Goal: Task Accomplishment & Management: Complete application form

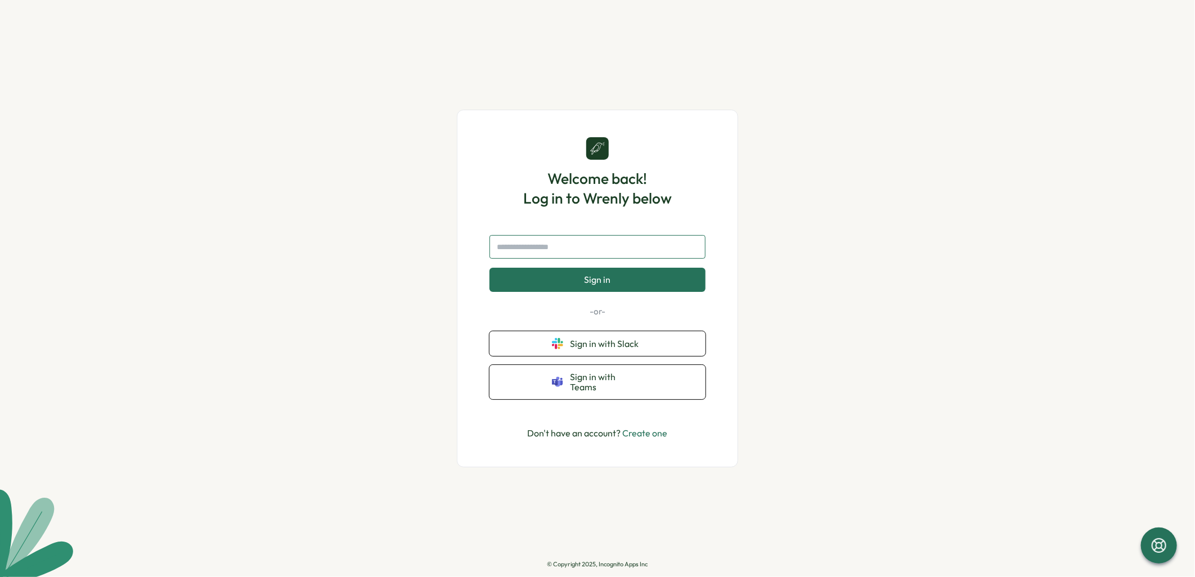
click at [577, 254] on input "text" at bounding box center [598, 247] width 216 height 24
type input "**********"
click at [592, 284] on span "Sign in" at bounding box center [598, 280] width 26 height 10
click at [648, 430] on link "Create one" at bounding box center [645, 433] width 45 height 11
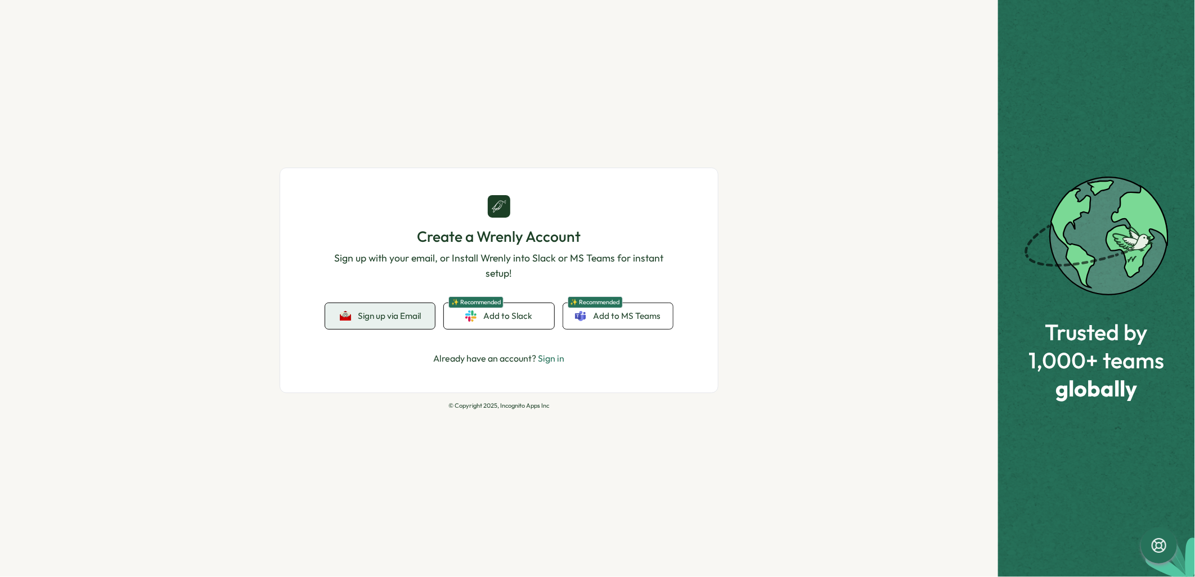
click at [389, 319] on span "Sign up via Email" at bounding box center [389, 316] width 63 height 10
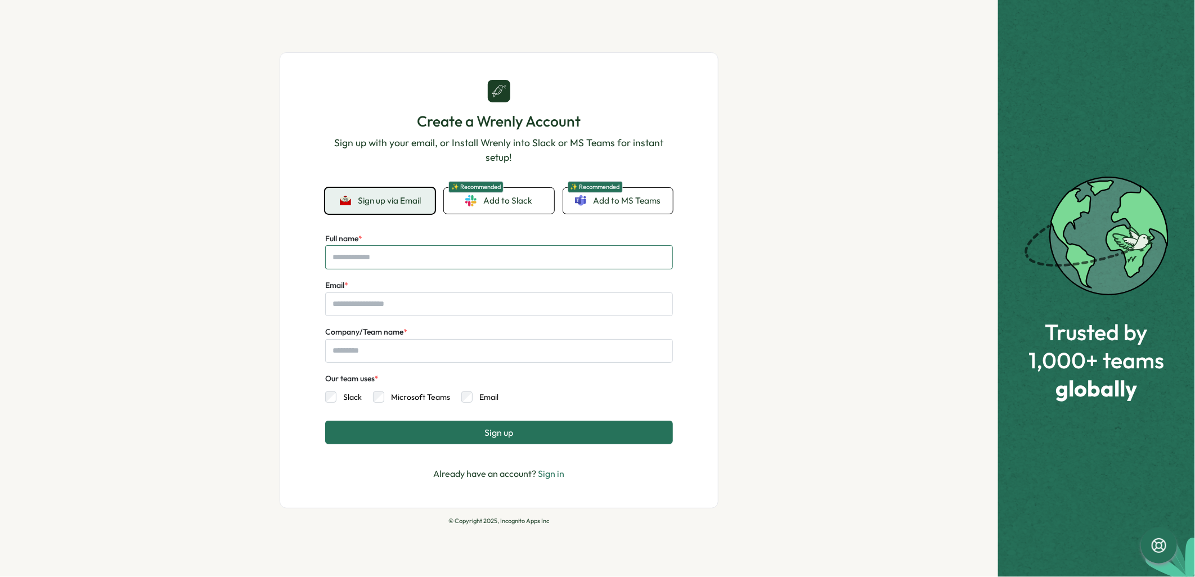
click at [387, 255] on input "Full name *" at bounding box center [499, 257] width 348 height 24
type input "**********"
click at [333, 308] on input "Email *" at bounding box center [499, 305] width 348 height 24
type input "**********"
click at [355, 350] on input "Company/Team name *" at bounding box center [499, 351] width 348 height 24
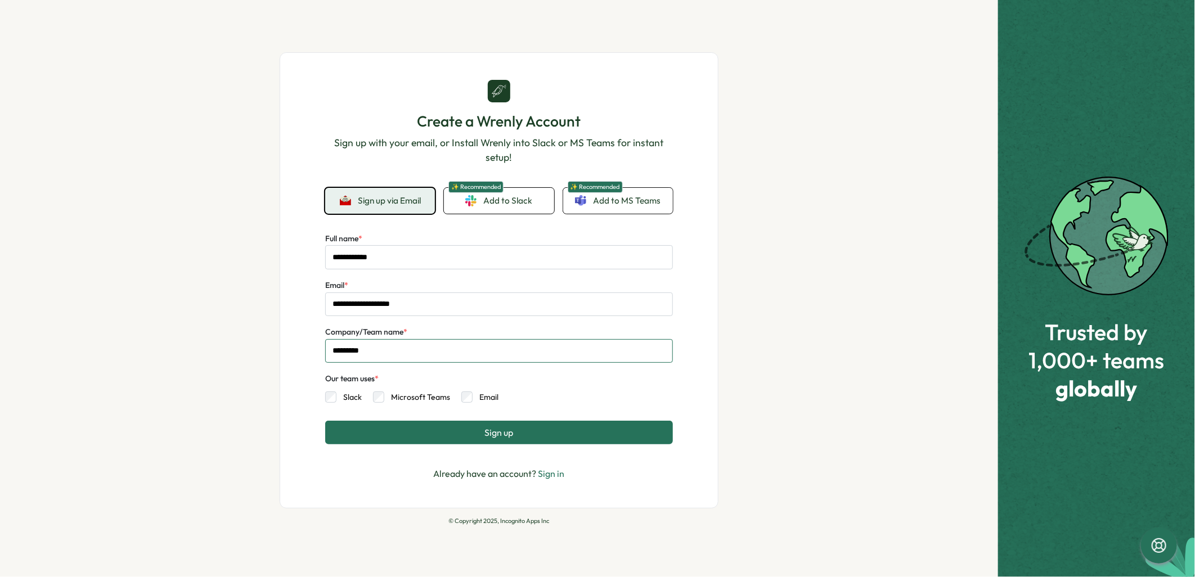
type input "*********"
click at [215, 415] on div "**********" at bounding box center [499, 288] width 998 height 577
click at [494, 434] on span "Sign up" at bounding box center [499, 433] width 29 height 10
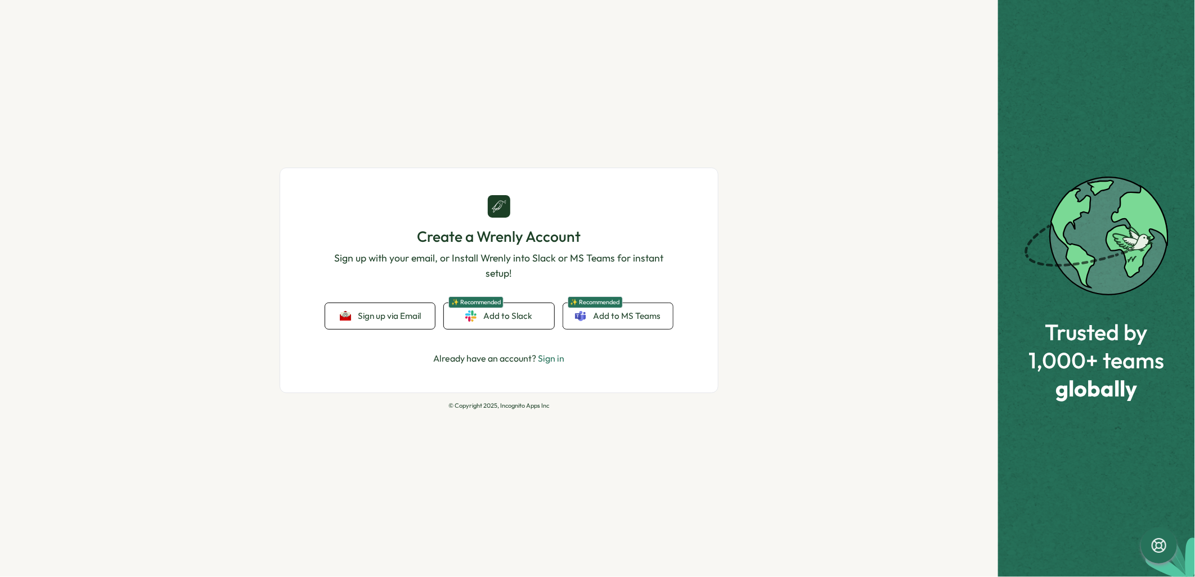
click at [547, 356] on link "Sign in" at bounding box center [552, 358] width 26 height 11
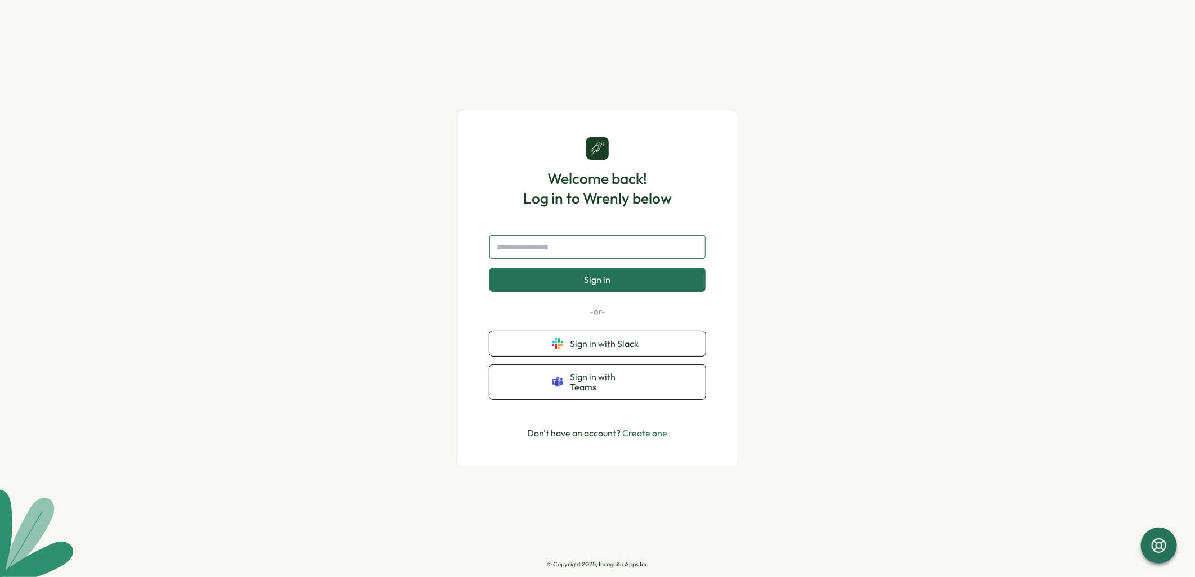
click at [535, 254] on input "text" at bounding box center [598, 247] width 216 height 24
click at [519, 250] on input "text" at bounding box center [598, 247] width 216 height 24
type input "**********"
click at [557, 286] on button "Sign in" at bounding box center [598, 280] width 216 height 24
drag, startPoint x: 584, startPoint y: 252, endPoint x: 409, endPoint y: 233, distance: 176.0
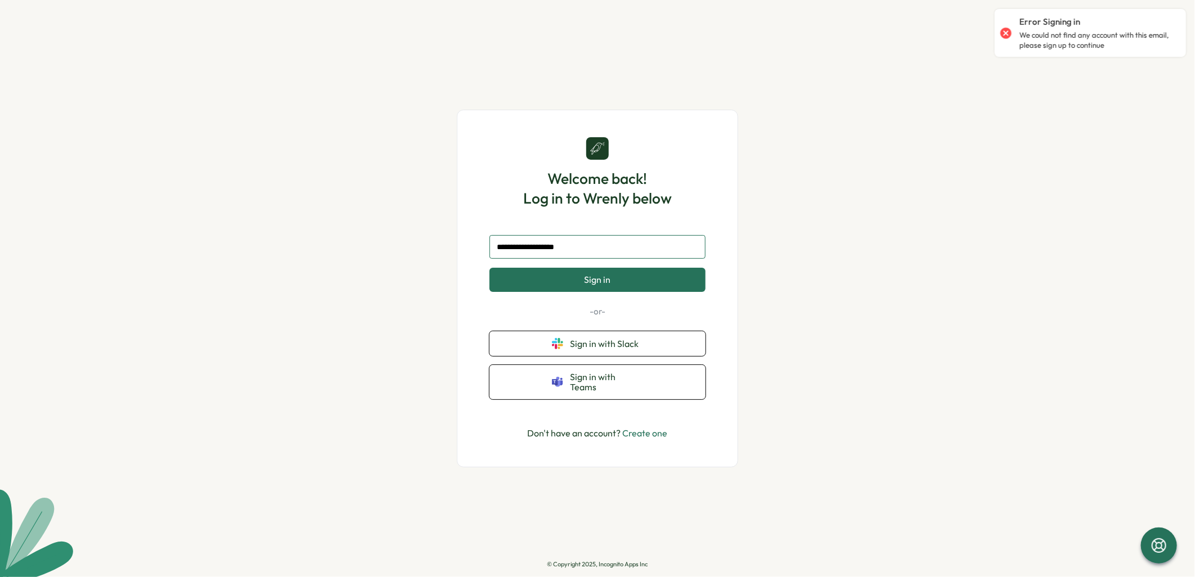
click at [409, 233] on div "**********" at bounding box center [597, 288] width 1195 height 577
click at [428, 300] on div "Welcome back! Log in to Wrenly below Sign in -or- Sign in with Slack Sign in wi…" at bounding box center [597, 288] width 1195 height 577
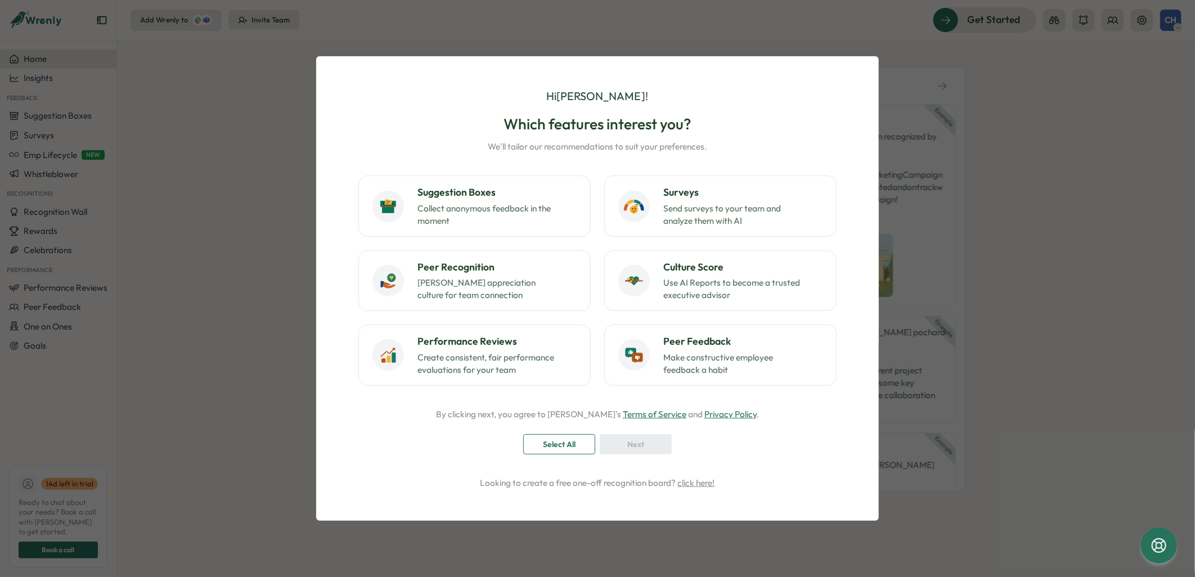
click at [764, 19] on div "Hi Claire ! Which features interest you? We'll tailor our recommendations to su…" at bounding box center [597, 288] width 1195 height 577
click at [260, 404] on div "Hi Claire ! Which features interest you? We'll tailor our recommendations to su…" at bounding box center [597, 288] width 1195 height 577
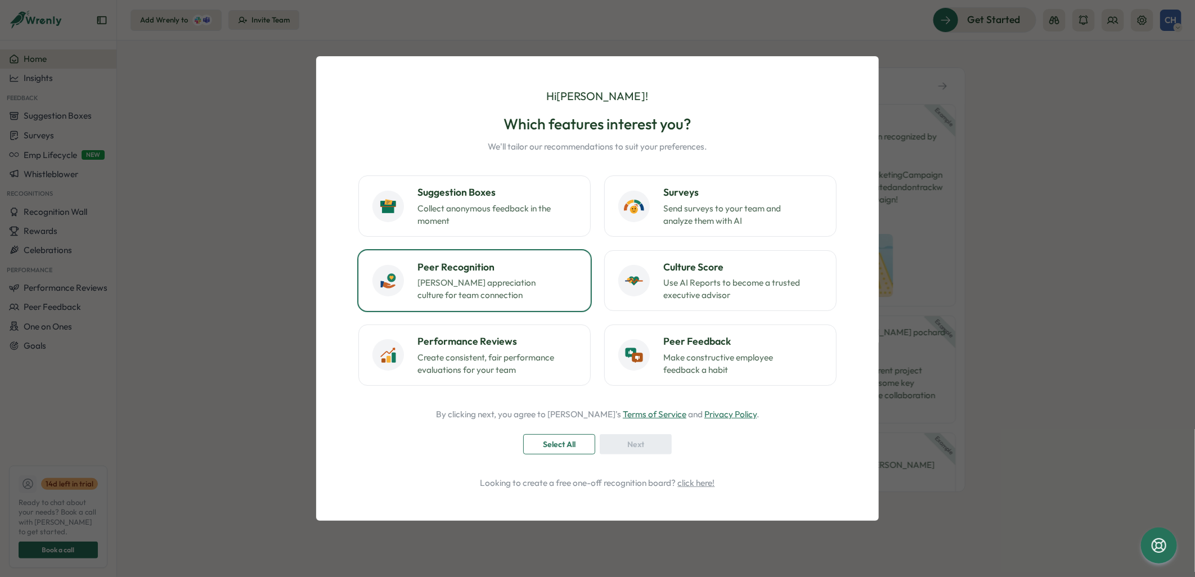
click at [492, 282] on p "Foster appreciation culture for team connection" at bounding box center [488, 289] width 141 height 25
click at [611, 441] on div "Next" at bounding box center [636, 444] width 51 height 19
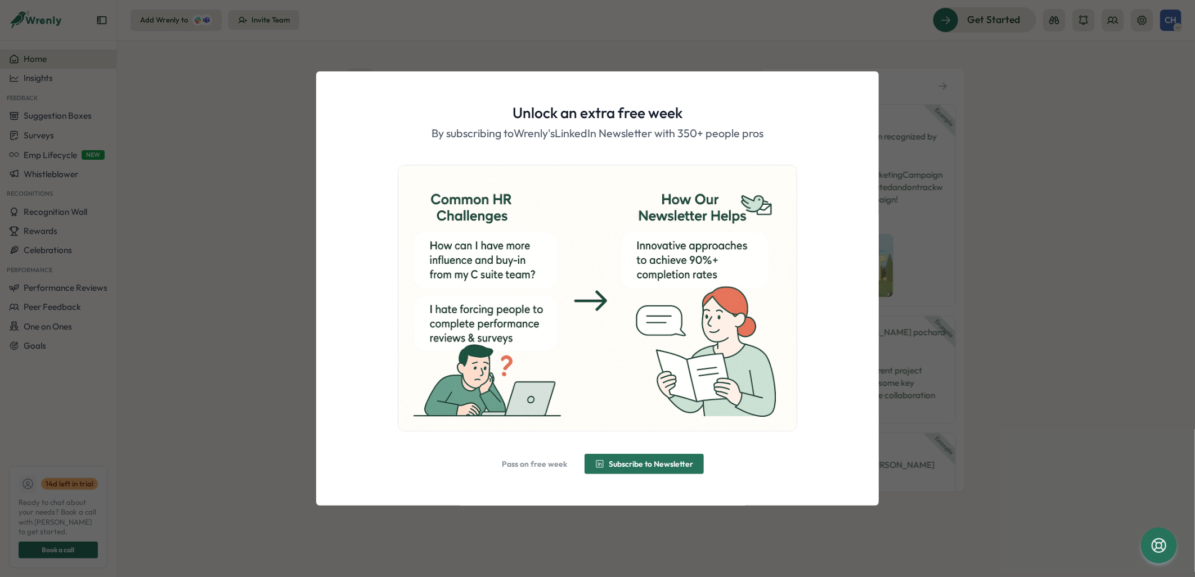
click at [525, 463] on span "Pass on free week" at bounding box center [534, 464] width 65 height 8
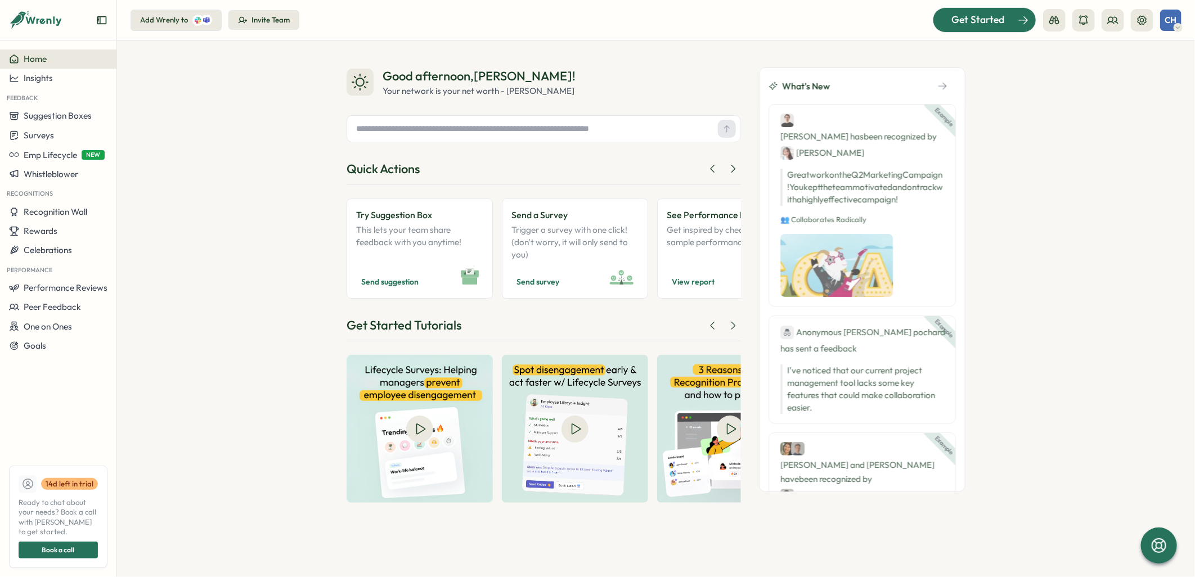
click at [957, 21] on span "Get Started" at bounding box center [978, 19] width 53 height 15
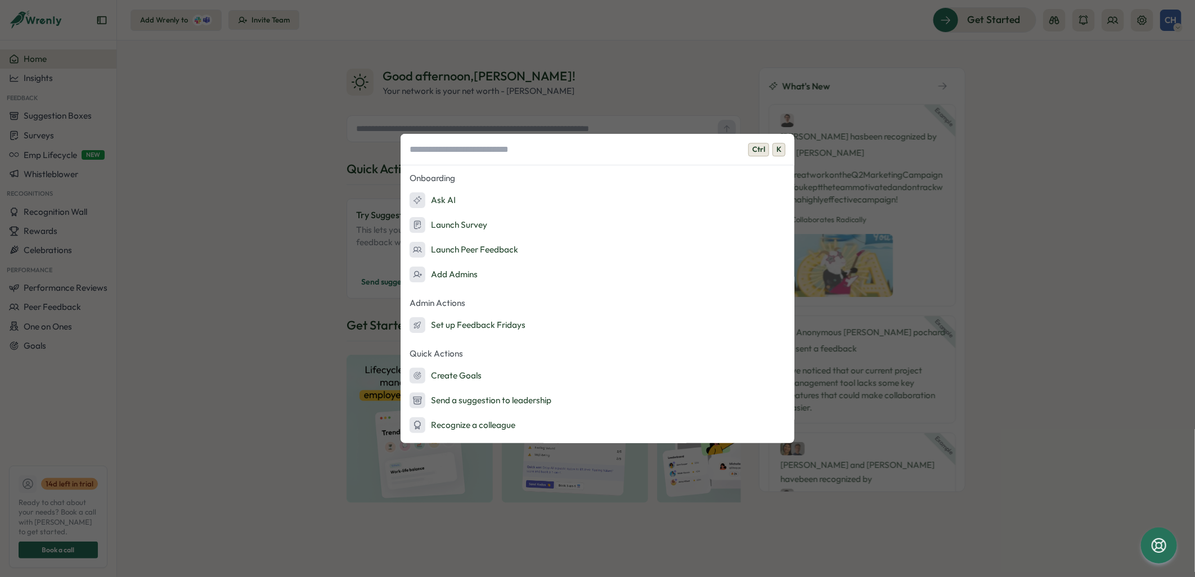
click at [236, 145] on div "Ctrl K Onboarding Ask AI Launch Survey Launch Peer Feedback Add Admins Admin Ac…" at bounding box center [597, 288] width 1195 height 577
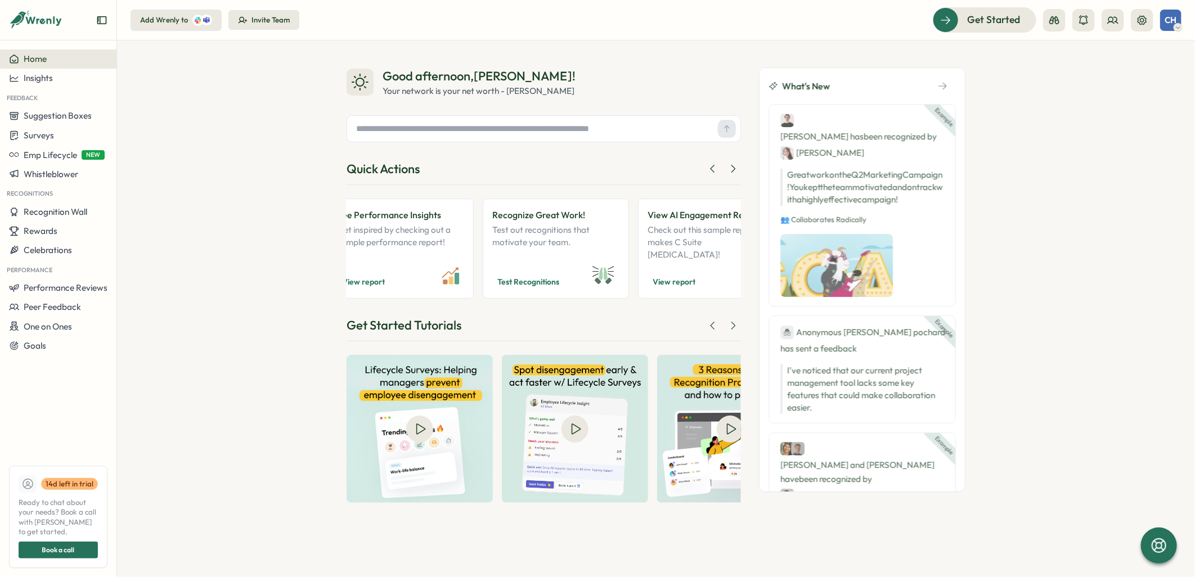
scroll to position [0, 330]
click at [559, 256] on p "Test out recognitions that motivate your team." at bounding box center [555, 242] width 127 height 37
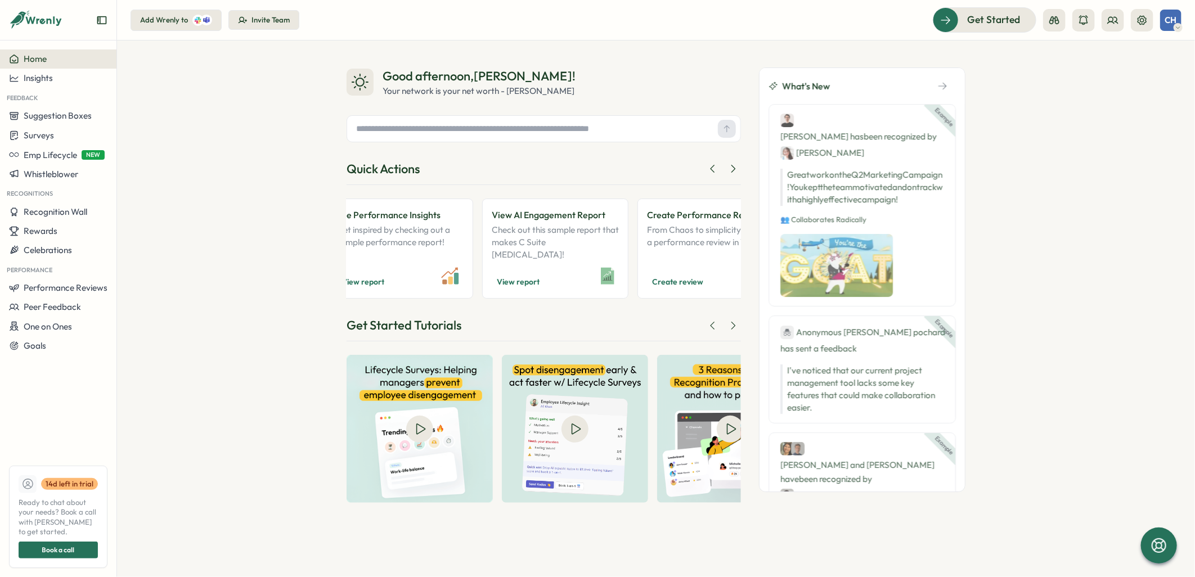
click at [60, 56] on div "Home" at bounding box center [58, 59] width 98 height 10
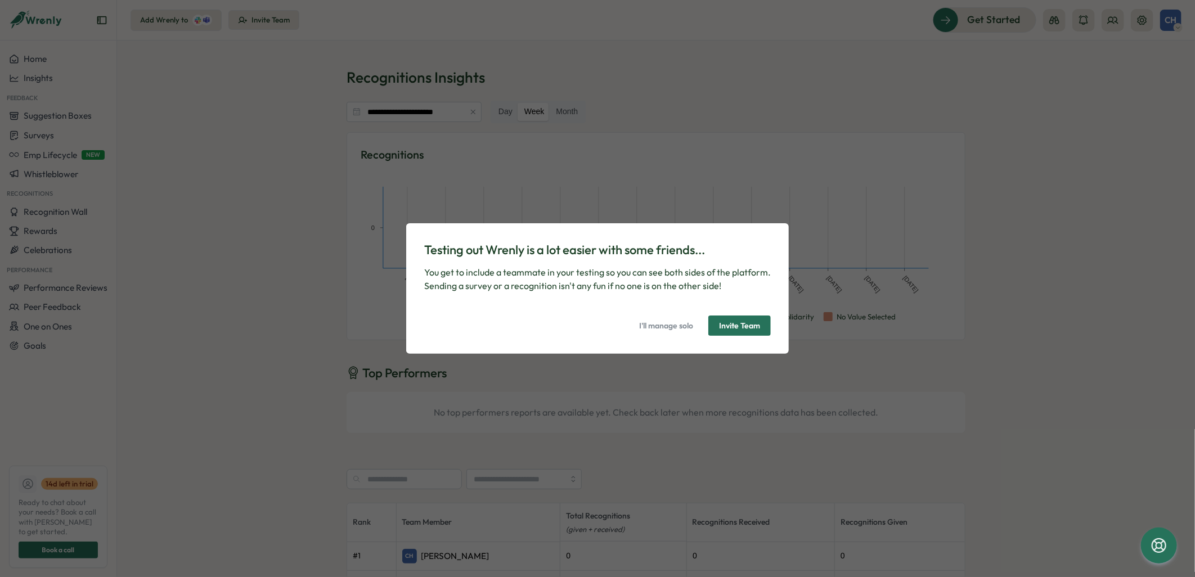
click at [658, 321] on span "I'll manage solo" at bounding box center [666, 325] width 54 height 19
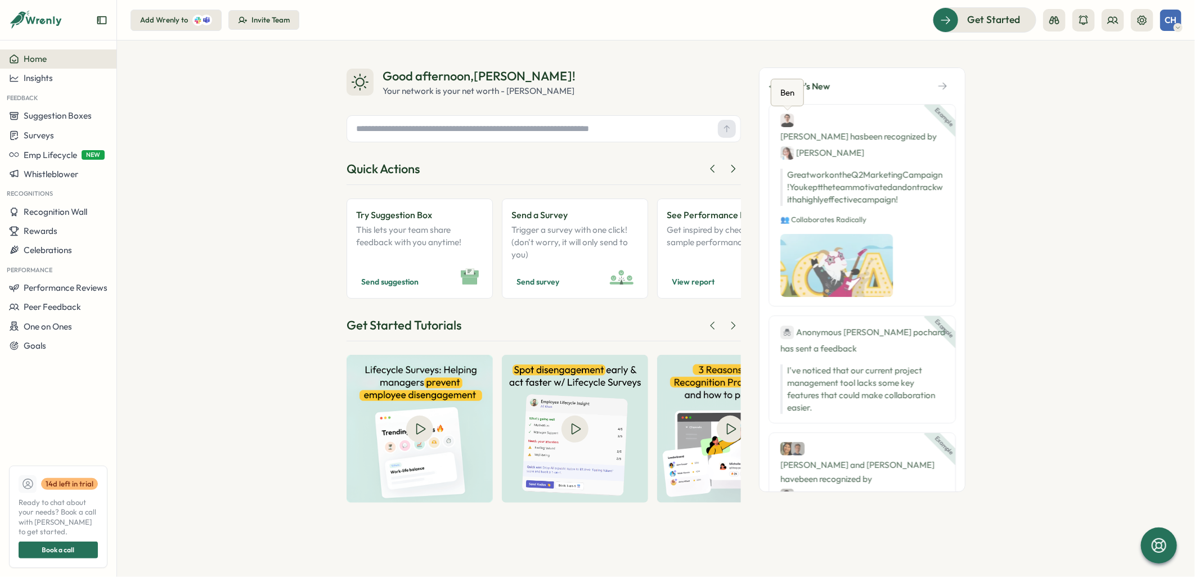
click at [1182, 25] on div at bounding box center [1178, 27] width 9 height 9
click at [1071, 253] on div "Good afternoon , Claire ! Your network is your net worth - Porter Gale Quick Ac…" at bounding box center [656, 309] width 1078 height 537
click at [192, 24] on div at bounding box center [202, 20] width 20 height 11
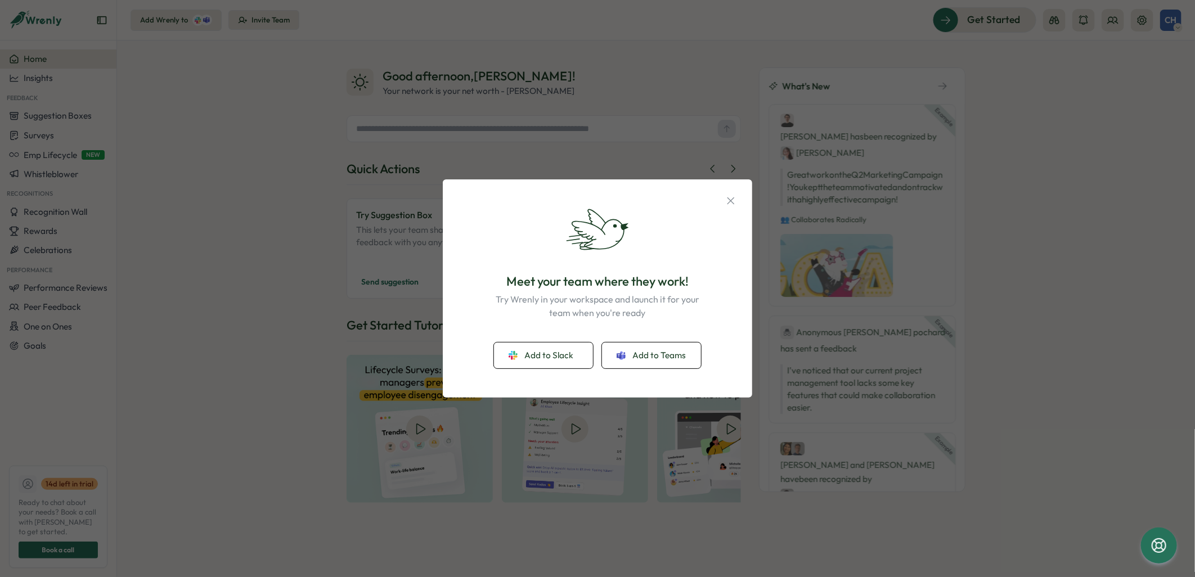
click at [283, 145] on div "Meet your team where they work! Try Wrenly in your workspace and launch it for …" at bounding box center [597, 288] width 1195 height 577
click at [736, 204] on icon "button" at bounding box center [731, 201] width 12 height 12
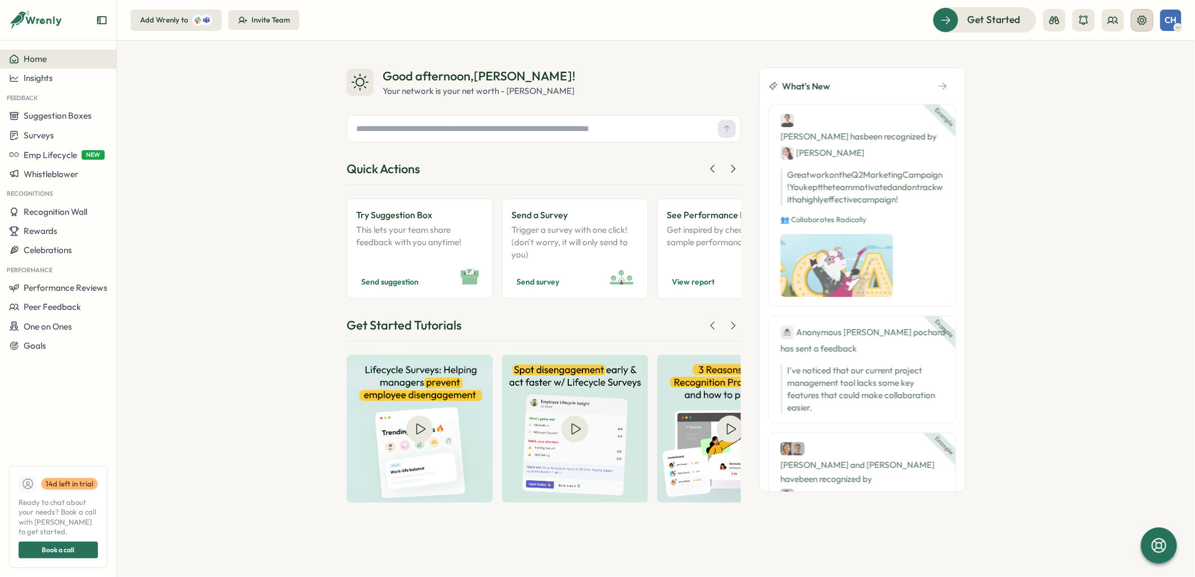
click at [1139, 23] on icon at bounding box center [1142, 19] width 9 height 9
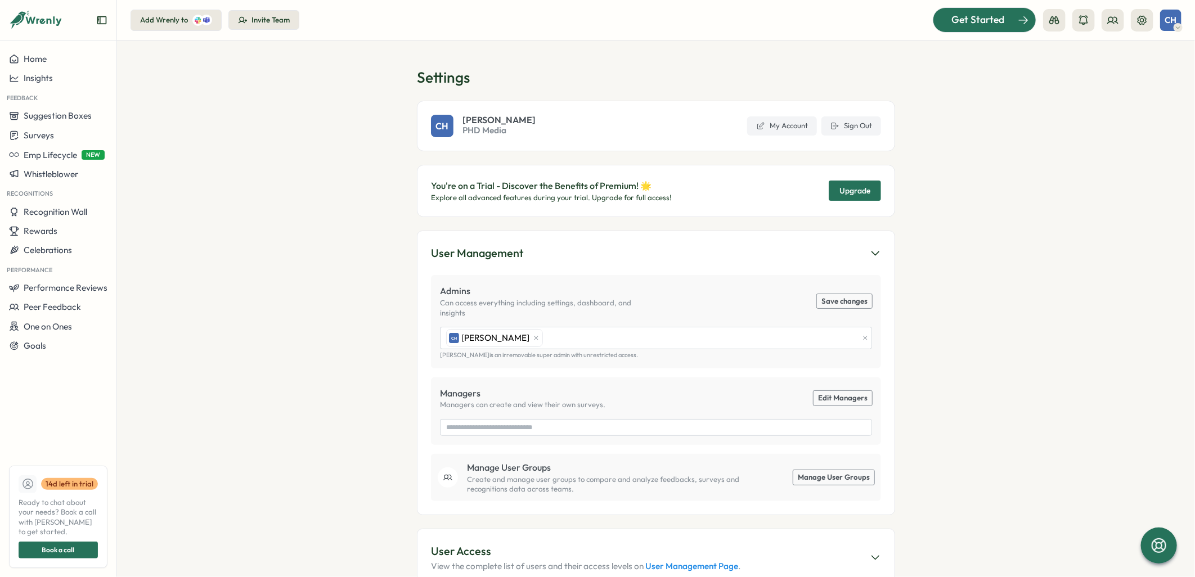
click at [946, 25] on div "Get Started" at bounding box center [977, 19] width 93 height 15
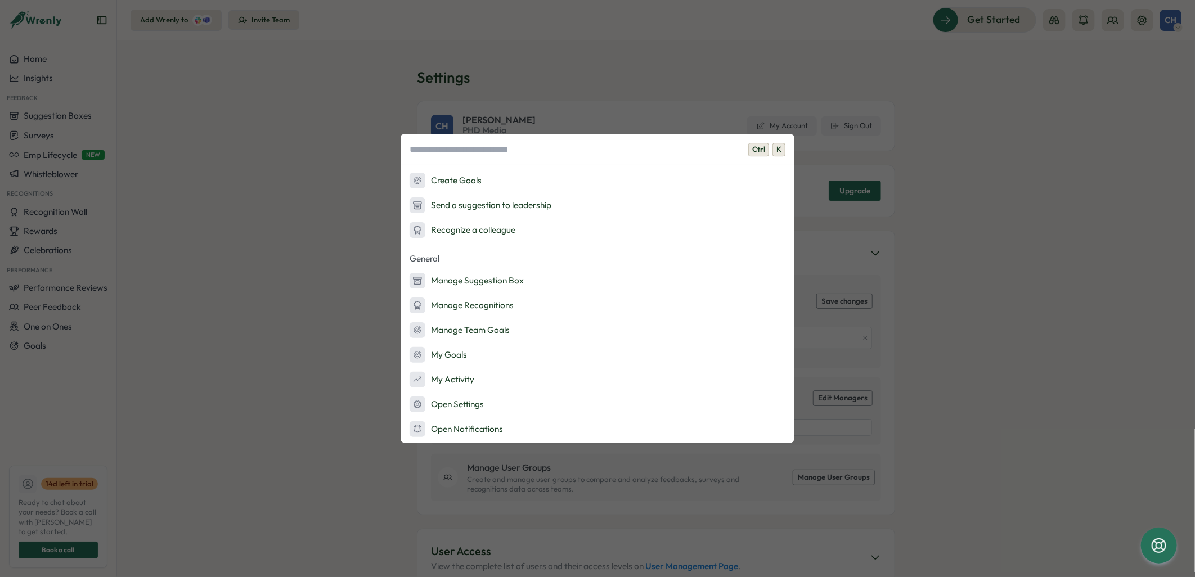
scroll to position [196, 0]
click at [513, 232] on div "Recognize a colleague" at bounding box center [463, 230] width 107 height 16
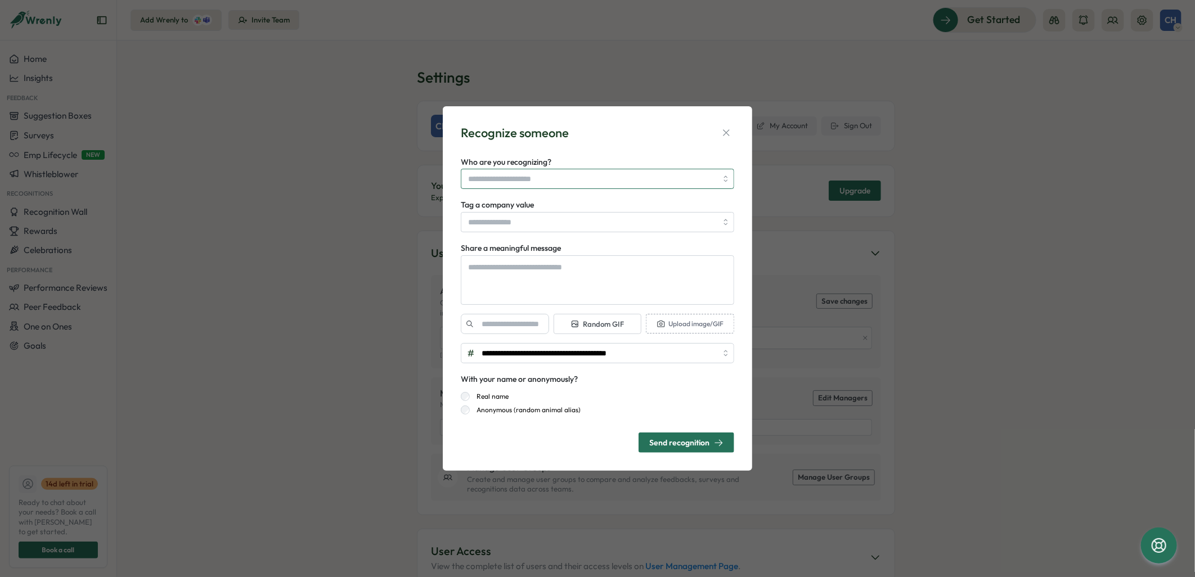
click at [554, 181] on input "Who are you recognizing?" at bounding box center [592, 178] width 249 height 19
click at [548, 181] on input "Who are you recognizing?" at bounding box center [592, 178] width 249 height 19
click at [721, 133] on icon "button" at bounding box center [726, 132] width 11 height 11
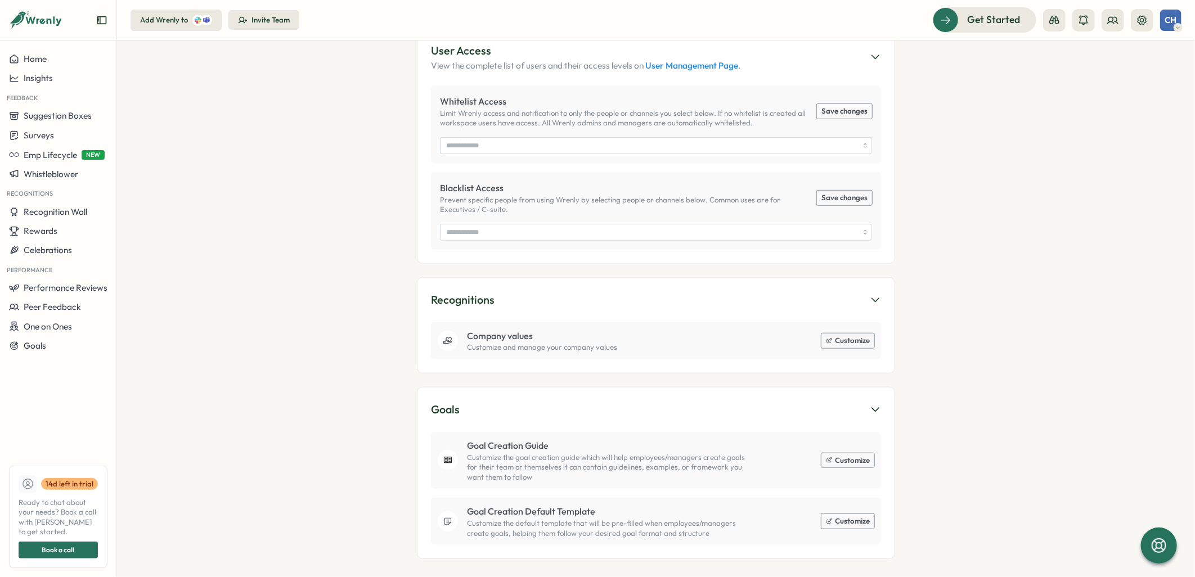
scroll to position [0, 0]
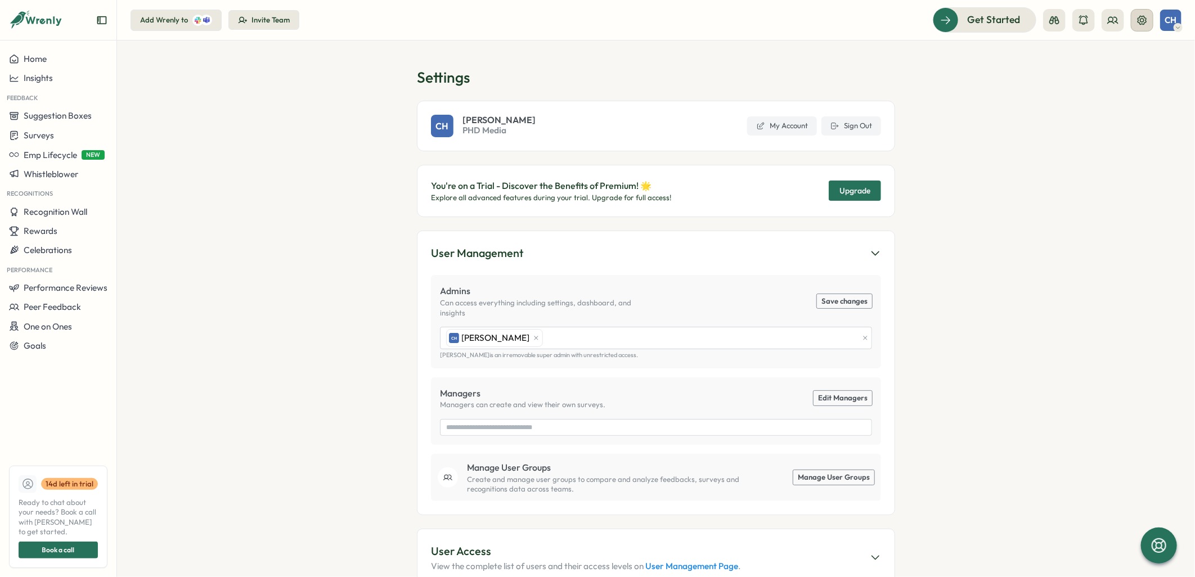
click at [1140, 21] on icon at bounding box center [1142, 20] width 11 height 11
click at [993, 14] on span "Get Started" at bounding box center [978, 19] width 53 height 15
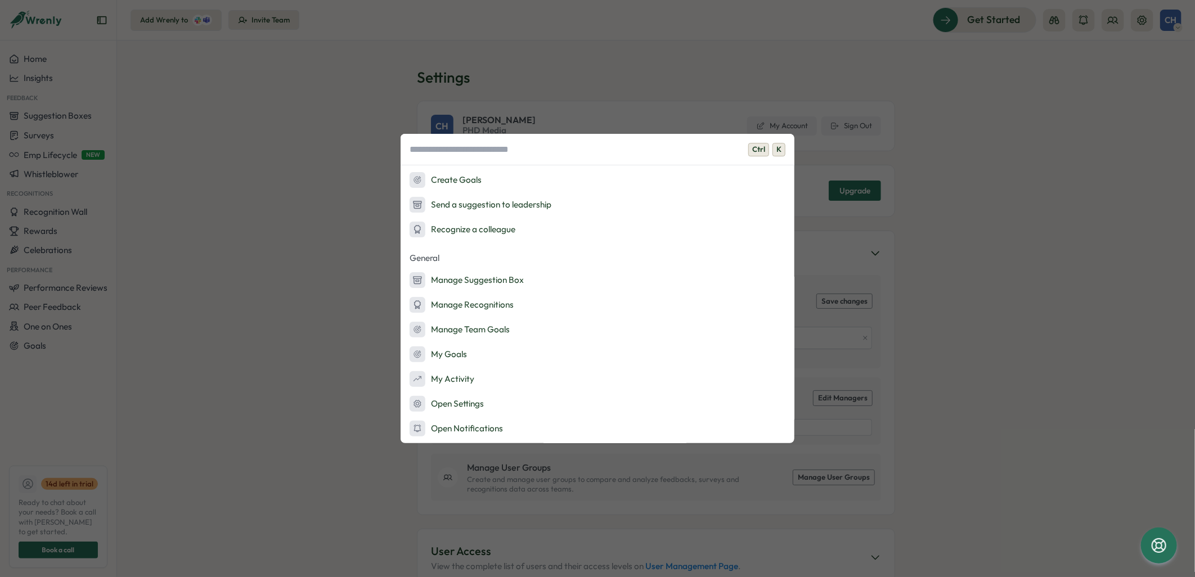
scroll to position [195, 0]
click at [262, 290] on div "Ctrl K Onboarding Ask AI Launch Survey Launch Peer Feedback Add Admins Admin Ac…" at bounding box center [597, 288] width 1195 height 577
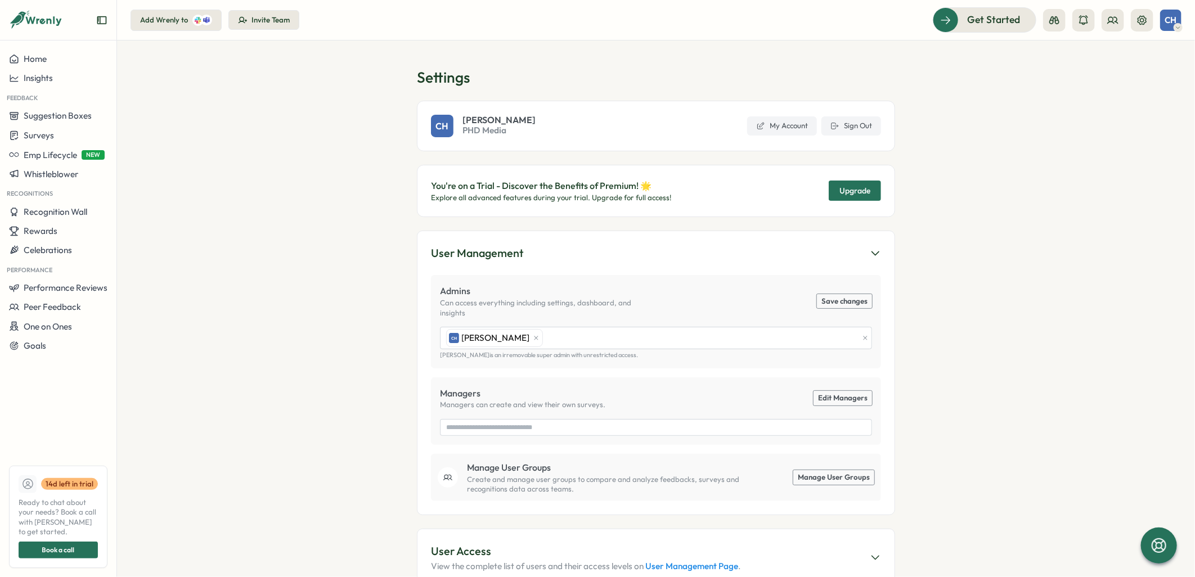
click at [189, 19] on div "Add Wrenly to" at bounding box center [176, 20] width 72 height 11
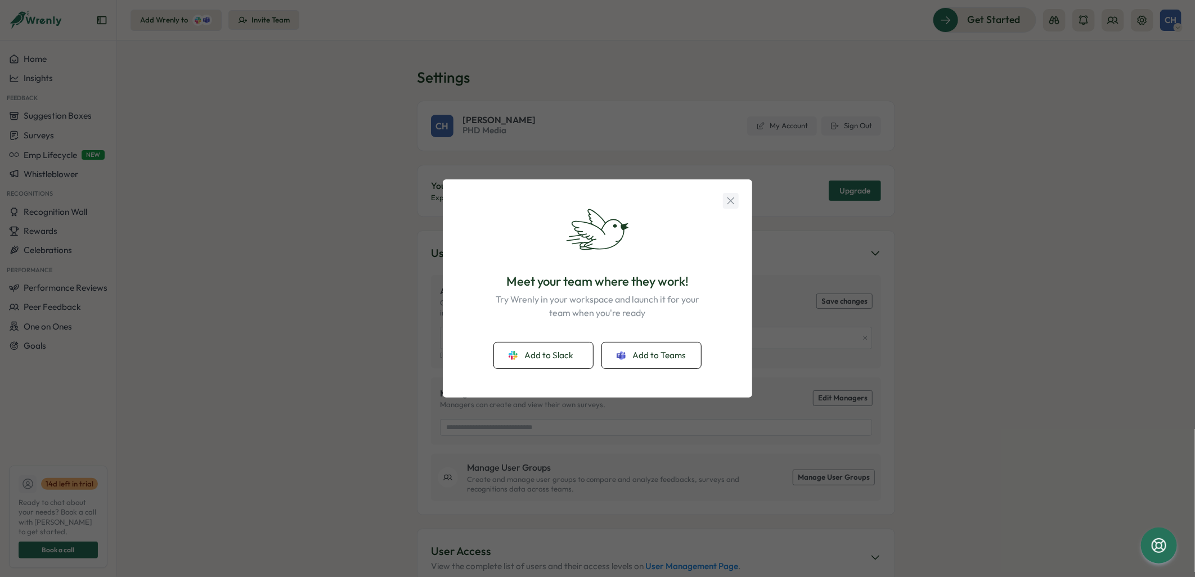
click at [730, 204] on icon "button" at bounding box center [731, 201] width 12 height 12
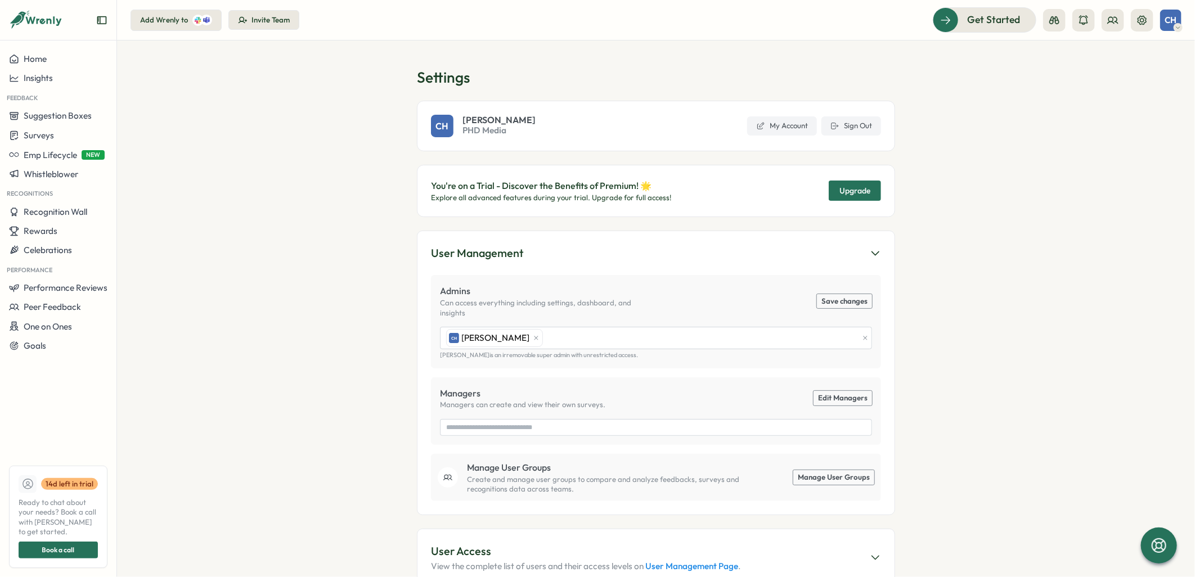
click at [952, 34] on header "Add Wrenly to Invite Team Get Started CH" at bounding box center [656, 20] width 1078 height 41
click at [957, 26] on span "Get Started" at bounding box center [978, 19] width 53 height 15
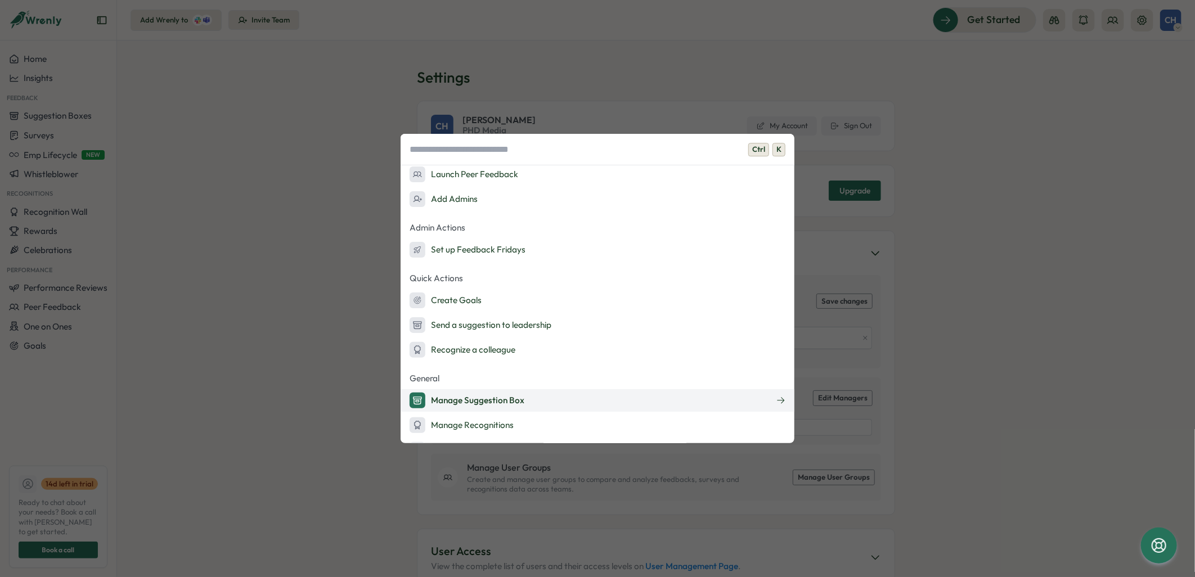
scroll to position [75, 0]
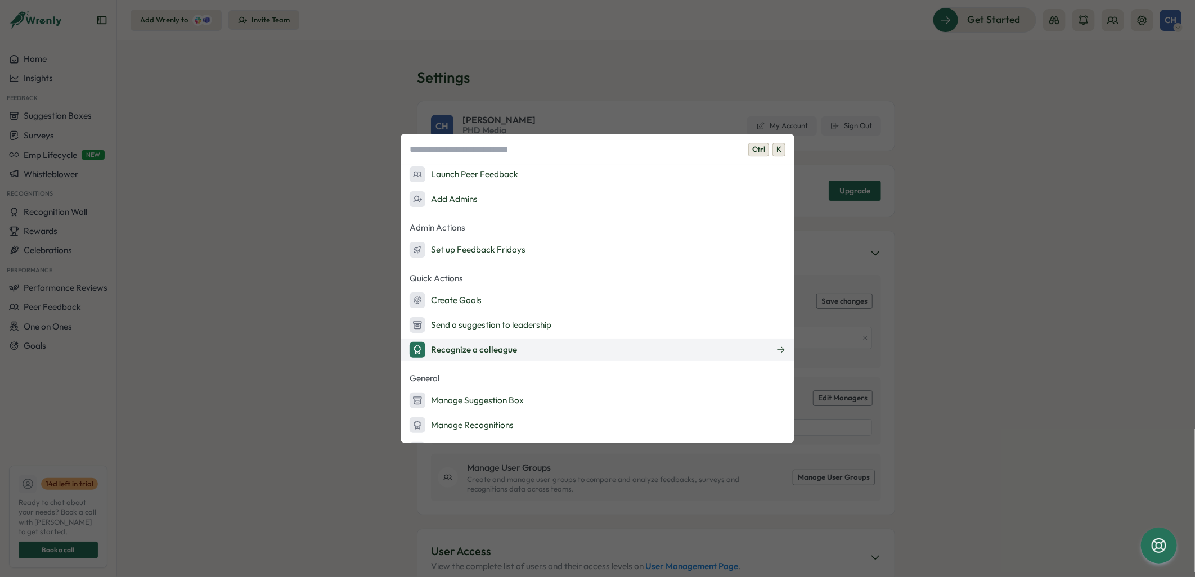
click at [535, 347] on button "Recognize a colleague" at bounding box center [598, 350] width 394 height 23
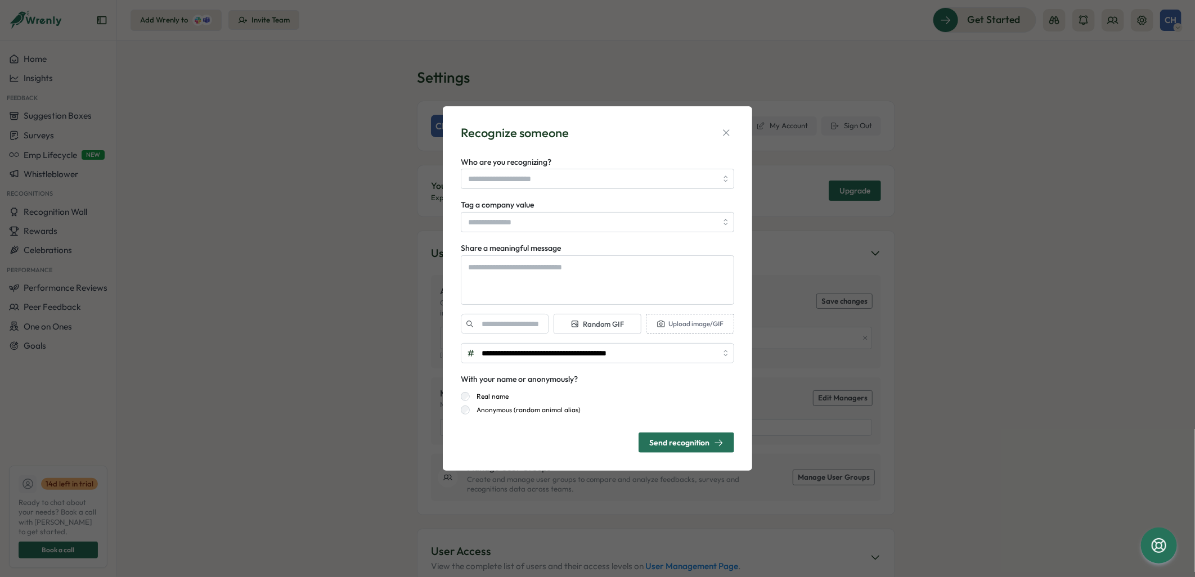
type textarea "*"
click at [723, 133] on icon "button" at bounding box center [726, 132] width 11 height 11
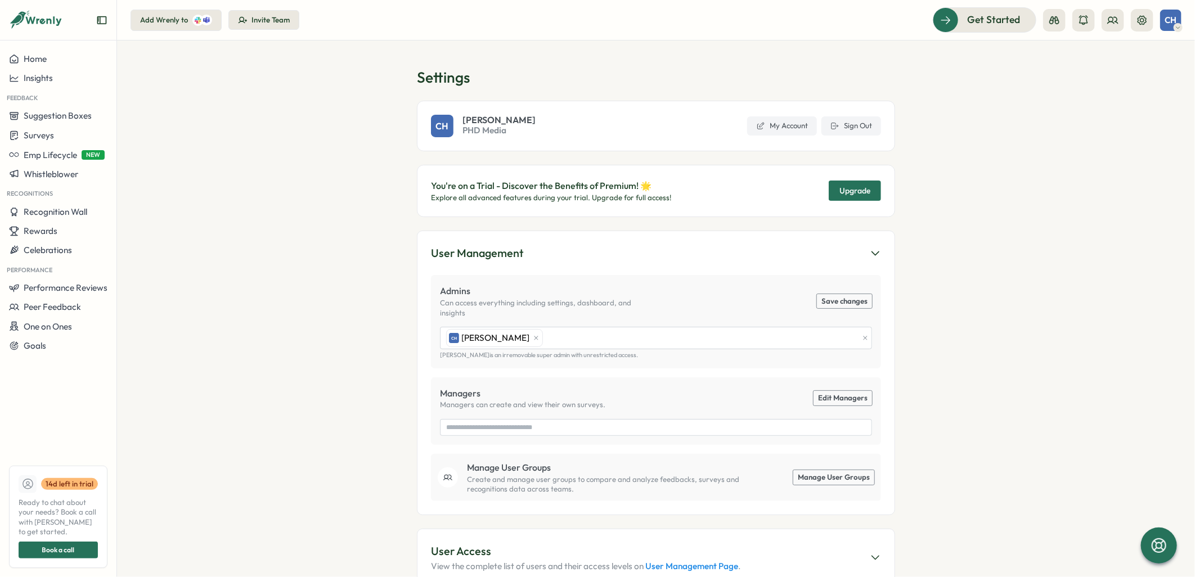
click at [1177, 29] on icon at bounding box center [1179, 27] width 6 height 9
click at [1160, 83] on div "My Activity" at bounding box center [1152, 76] width 69 height 21
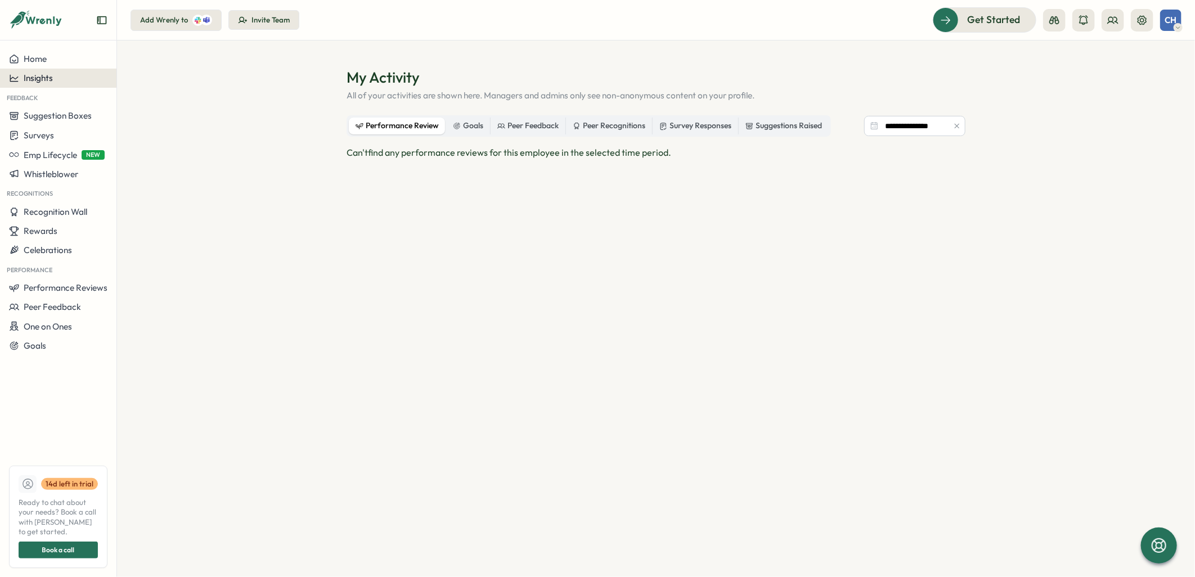
click at [35, 69] on button "Insights" at bounding box center [58, 78] width 116 height 19
click at [37, 57] on span "Home" at bounding box center [35, 58] width 23 height 11
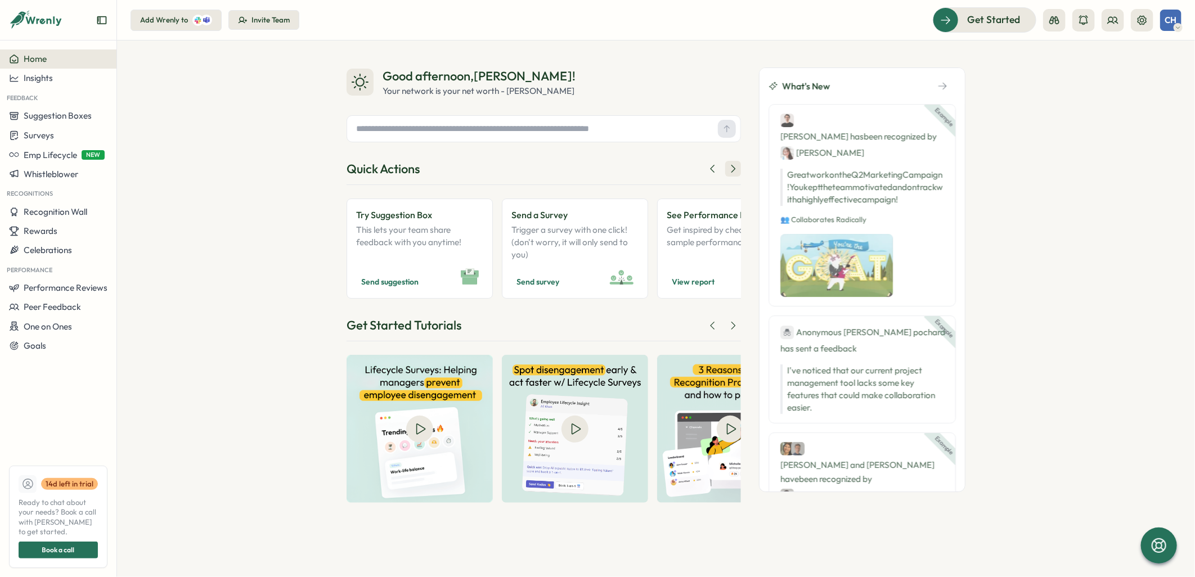
click at [736, 167] on icon at bounding box center [733, 168] width 11 height 11
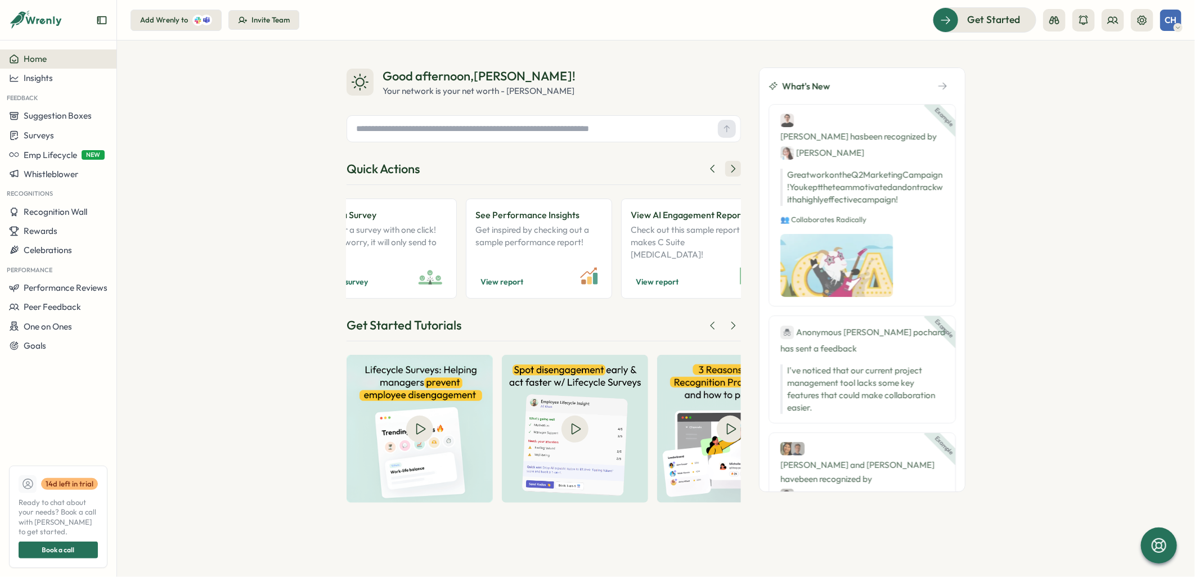
click at [736, 167] on icon at bounding box center [733, 168] width 11 height 11
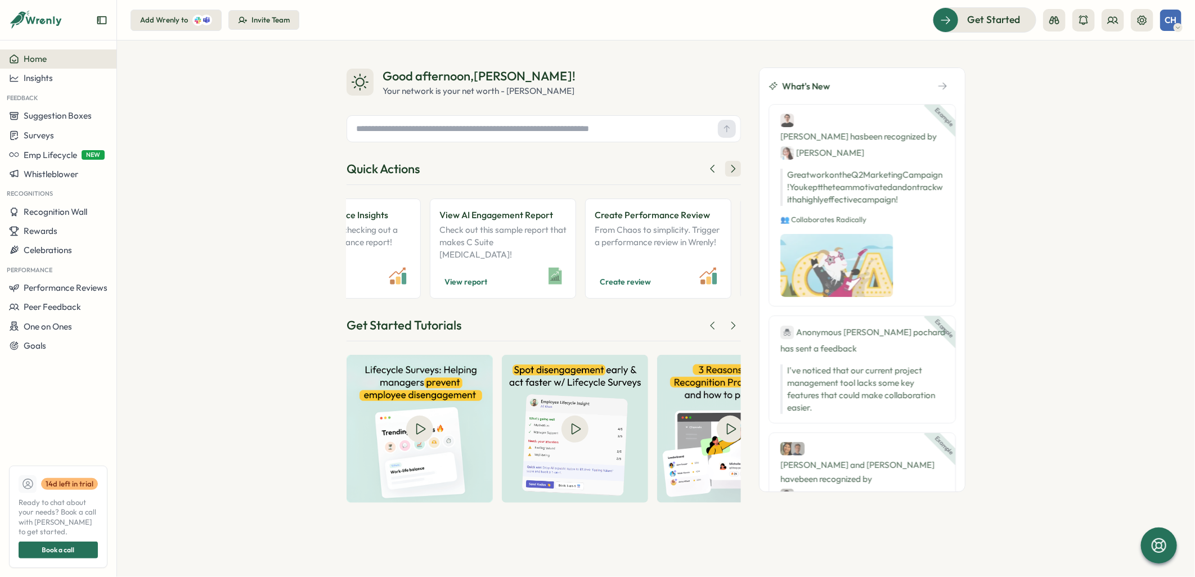
click at [736, 167] on icon at bounding box center [733, 168] width 11 height 11
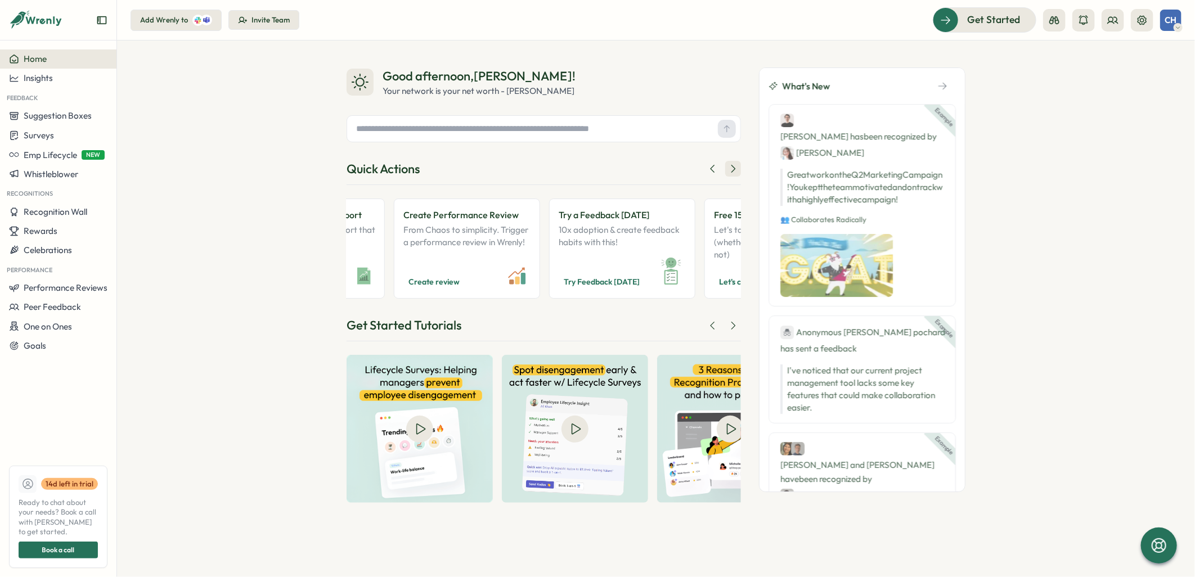
click at [736, 167] on icon at bounding box center [733, 168] width 11 height 11
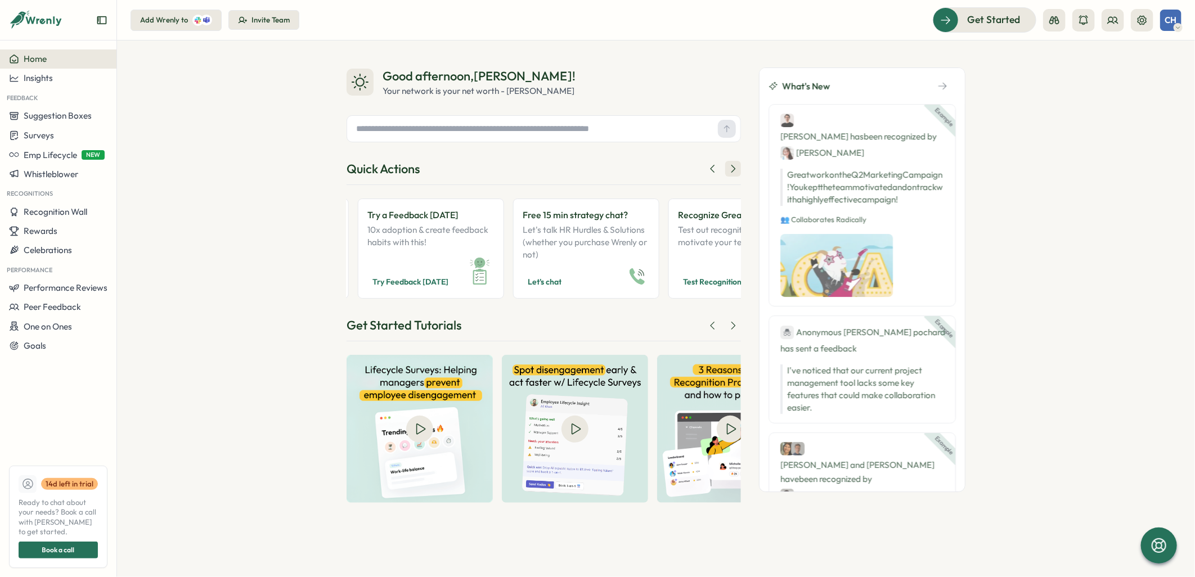
click at [736, 167] on icon at bounding box center [733, 168] width 11 height 11
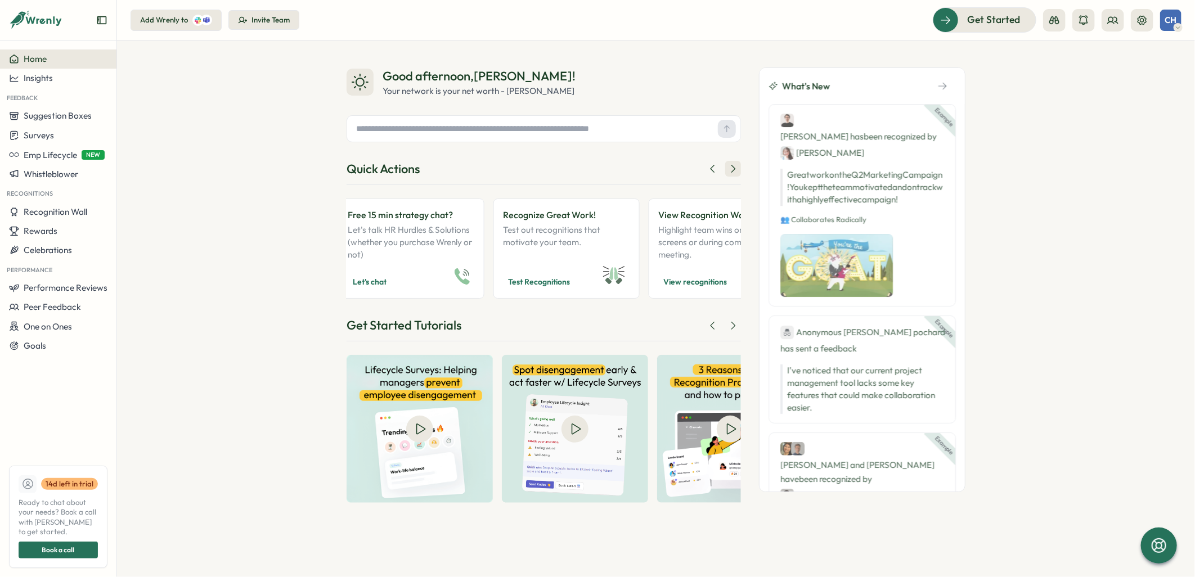
scroll to position [0, 957]
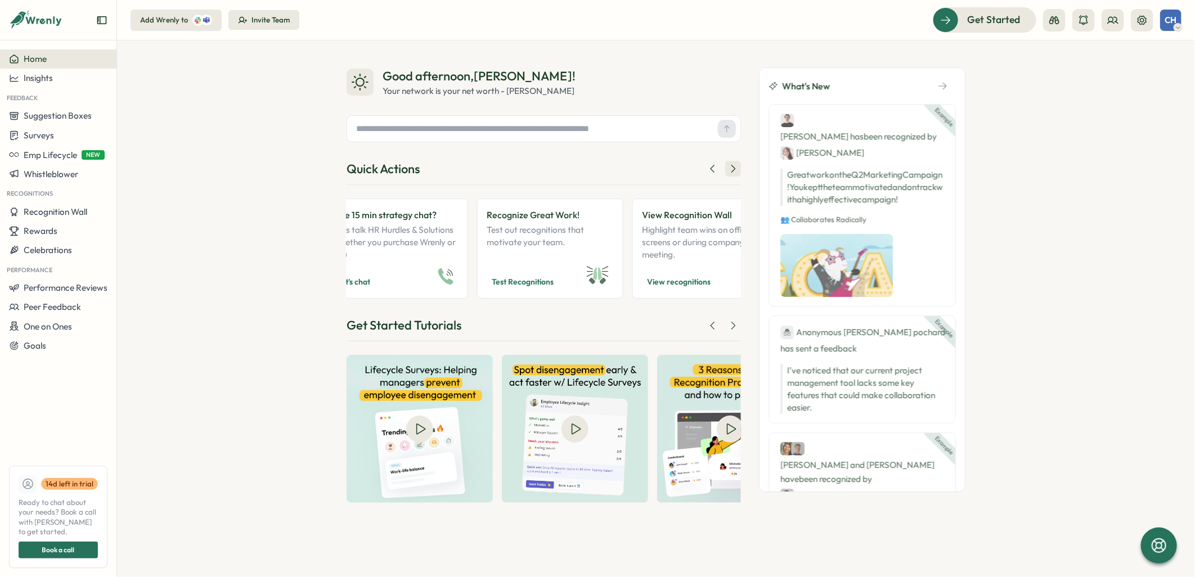
click at [736, 169] on icon at bounding box center [733, 168] width 11 height 11
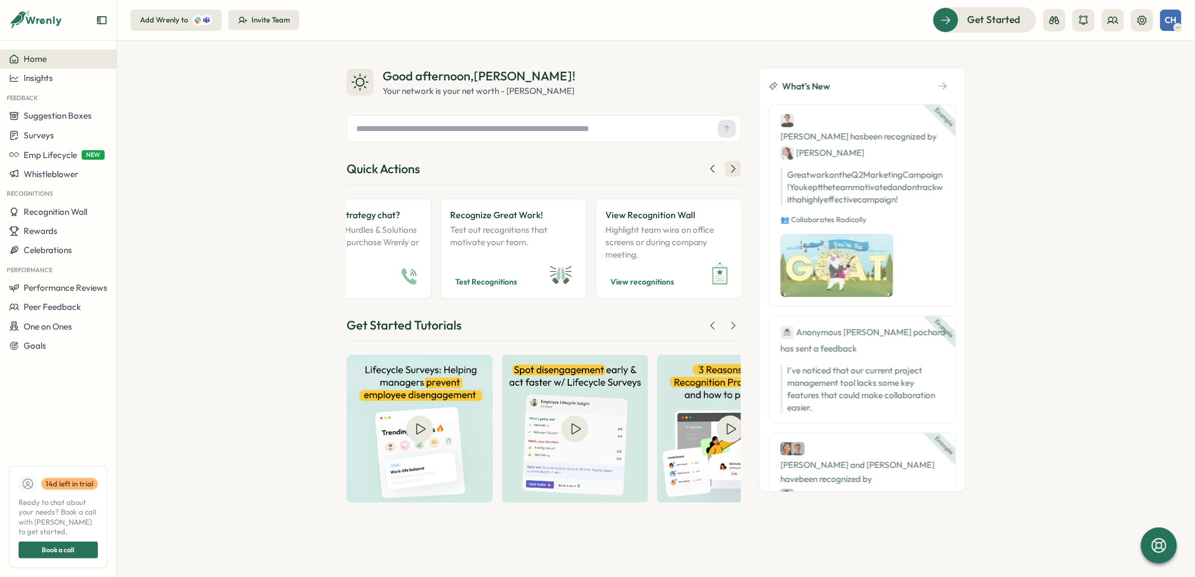
scroll to position [0, 994]
click at [474, 254] on p "Test out recognitions that motivate your team." at bounding box center [513, 242] width 127 height 37
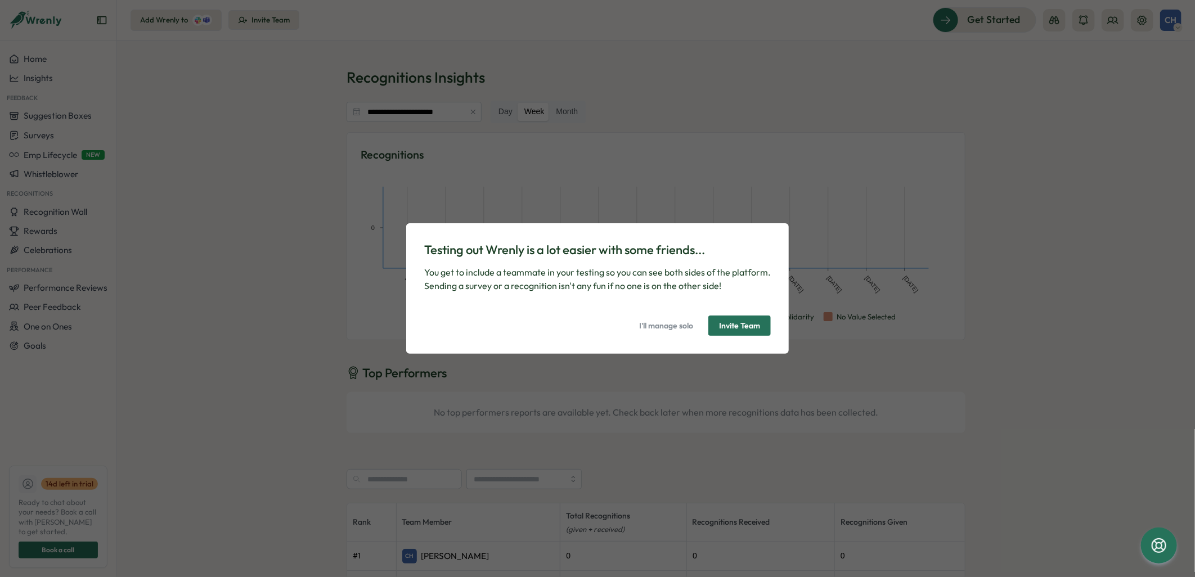
click at [670, 328] on span "I'll manage solo" at bounding box center [666, 325] width 54 height 19
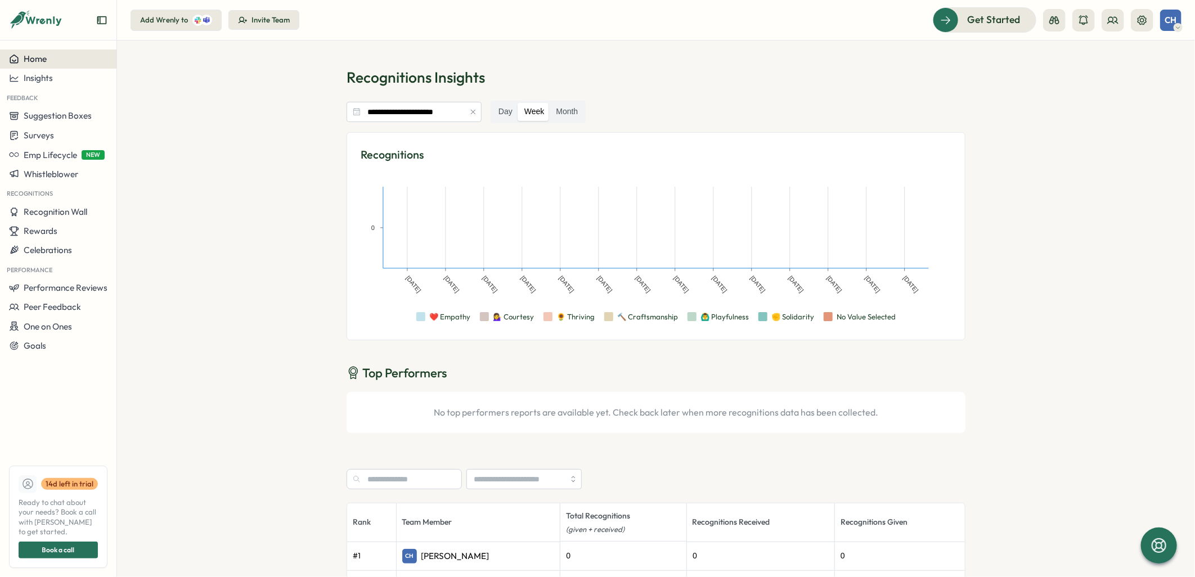
click at [51, 60] on div "Home" at bounding box center [58, 59] width 98 height 10
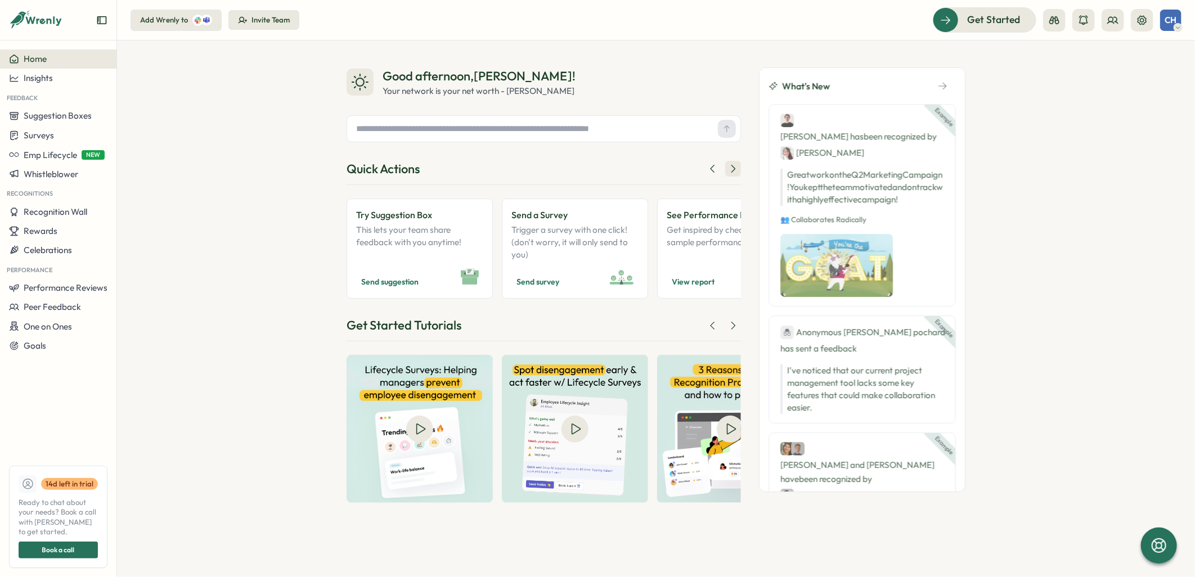
click at [734, 166] on icon at bounding box center [733, 168] width 11 height 11
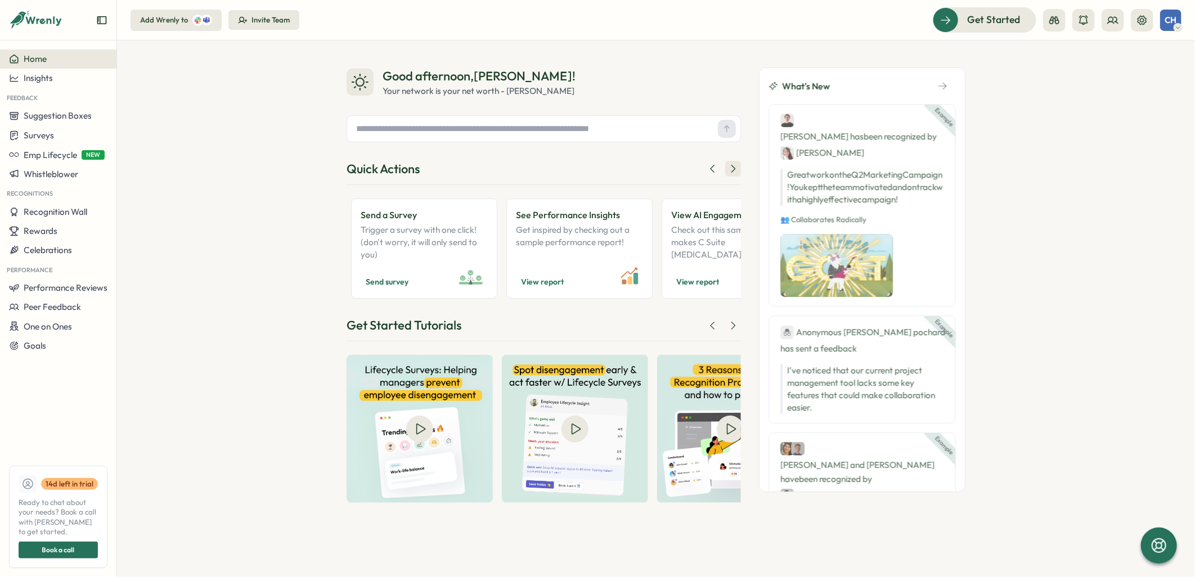
scroll to position [0, 191]
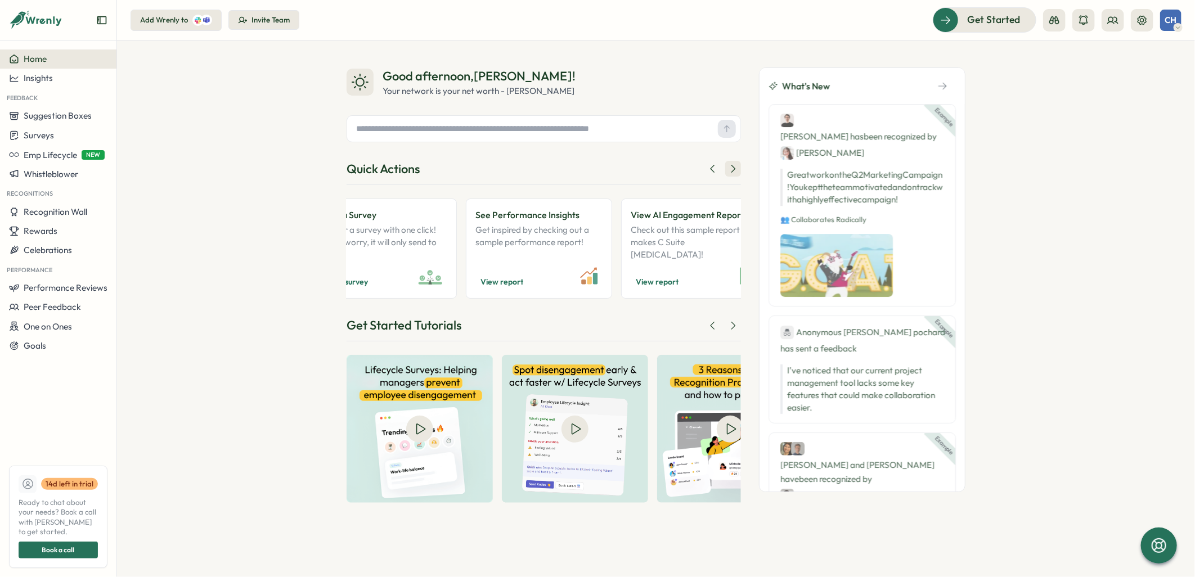
click at [734, 167] on icon at bounding box center [733, 168] width 11 height 11
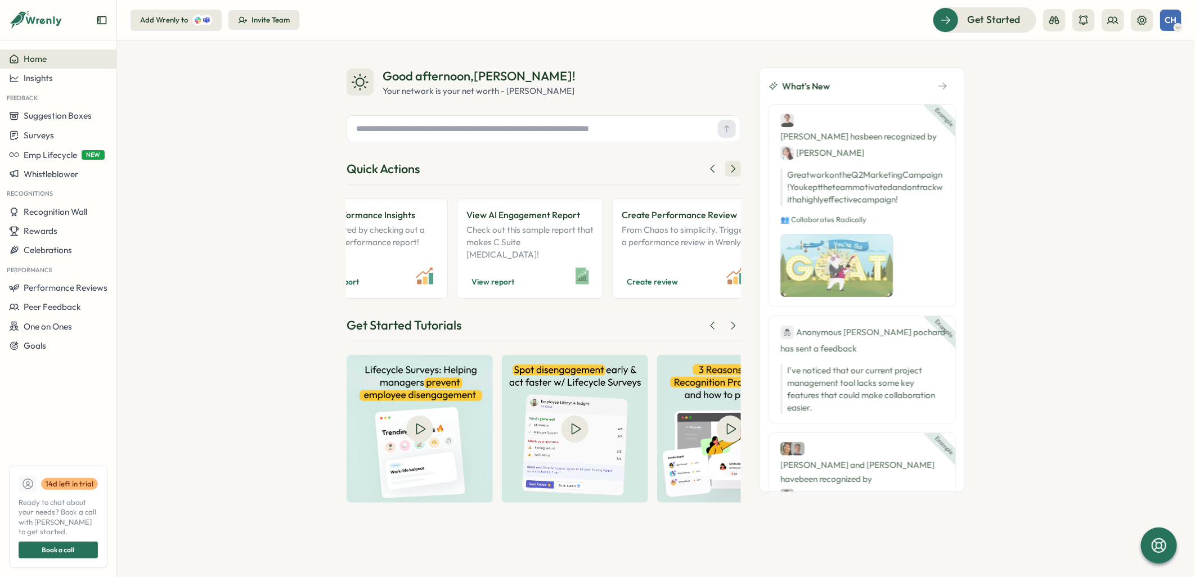
scroll to position [0, 383]
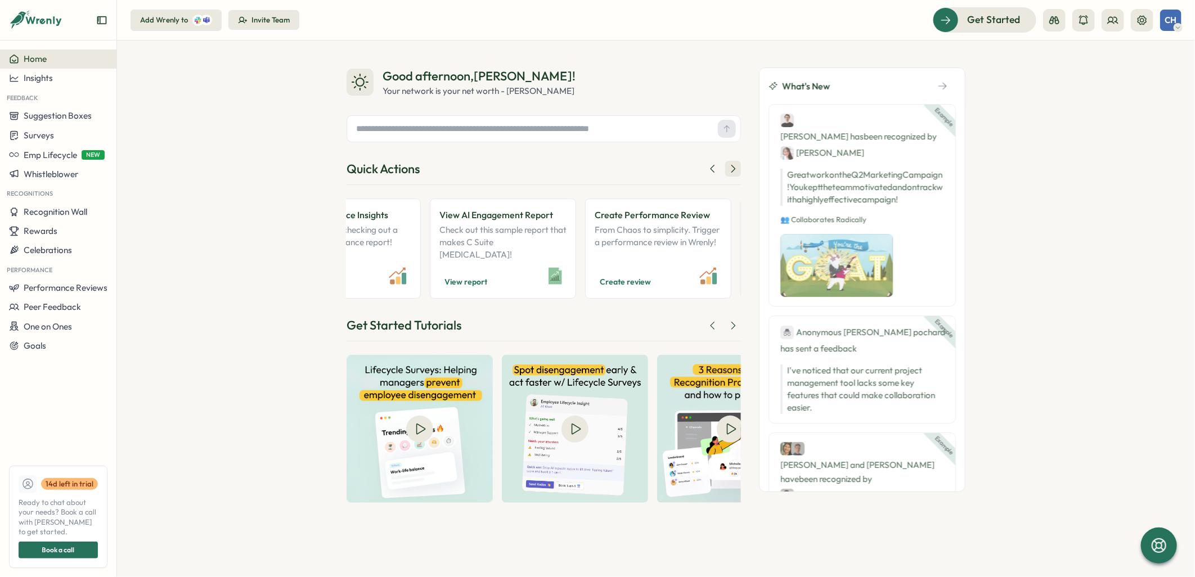
click at [734, 167] on icon at bounding box center [733, 168] width 11 height 11
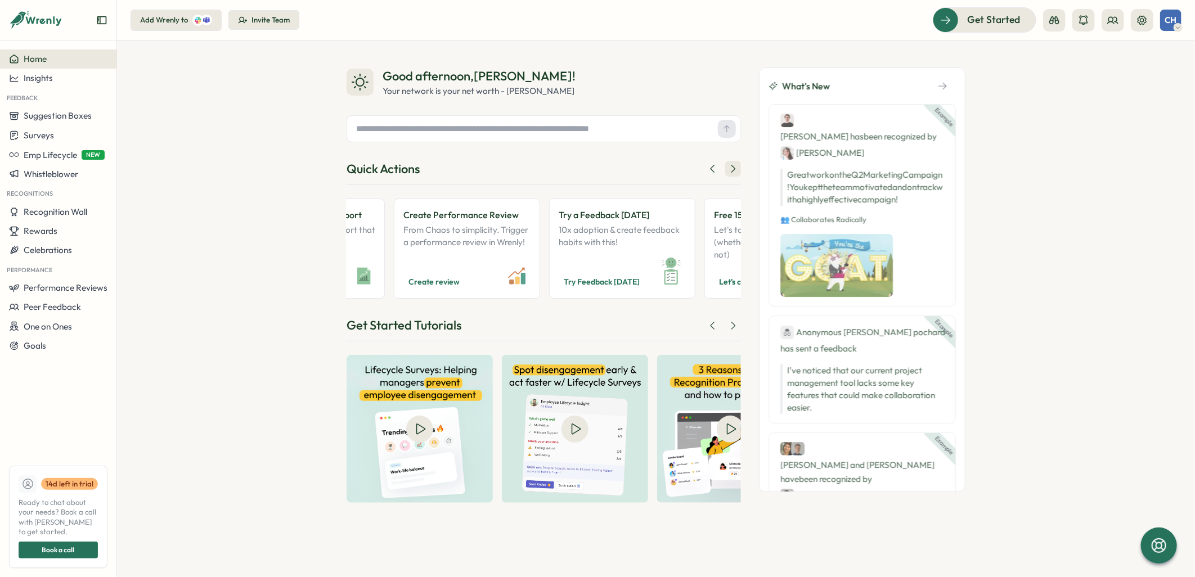
click at [734, 167] on icon at bounding box center [733, 168] width 11 height 11
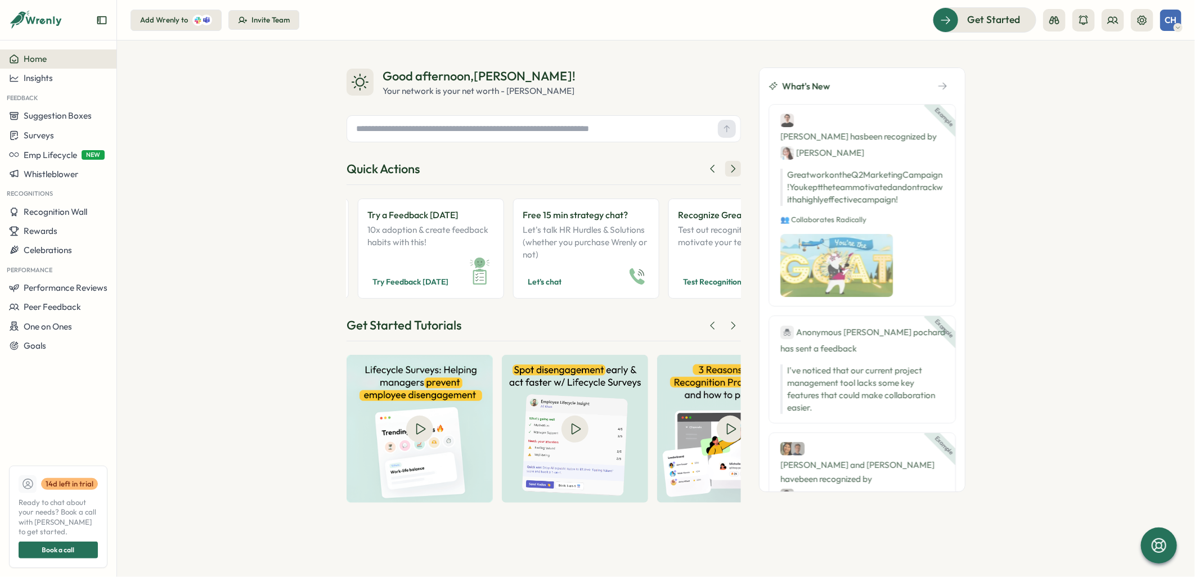
click at [734, 167] on icon at bounding box center [733, 168] width 11 height 11
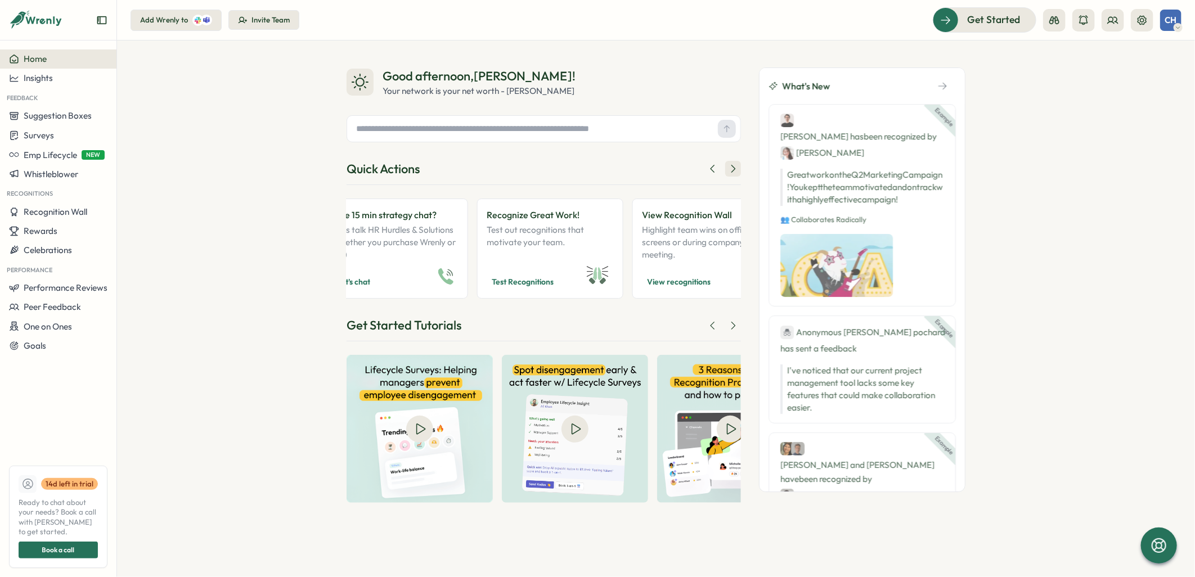
click at [734, 167] on icon at bounding box center [733, 168] width 11 height 11
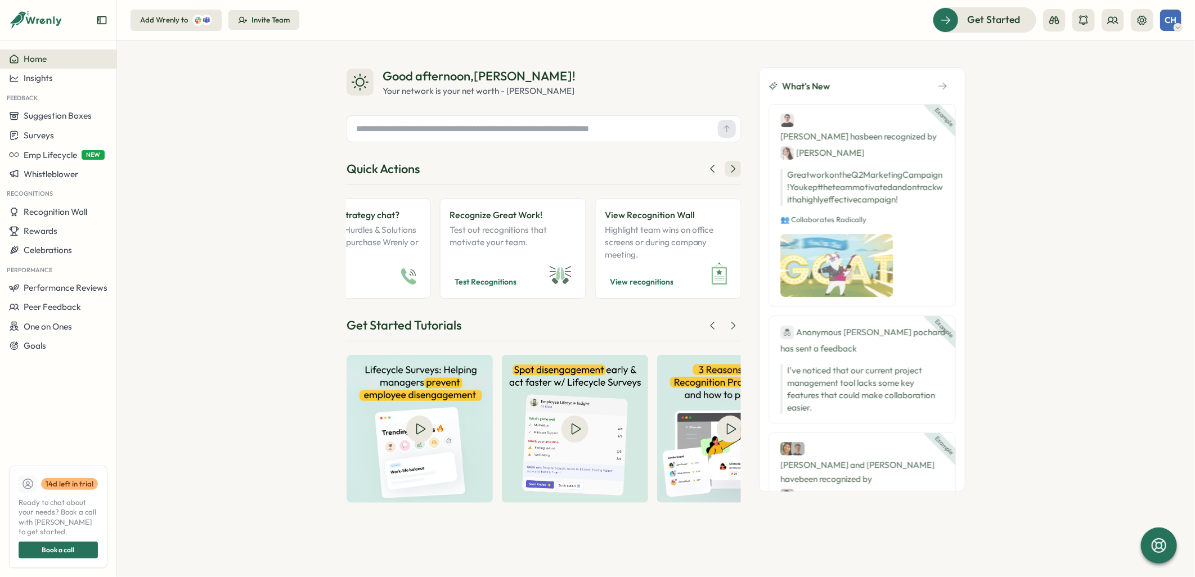
click at [734, 167] on icon at bounding box center [733, 168] width 11 height 11
click at [632, 259] on p "Highlight team wins on office screens or during company meeting." at bounding box center [668, 242] width 127 height 37
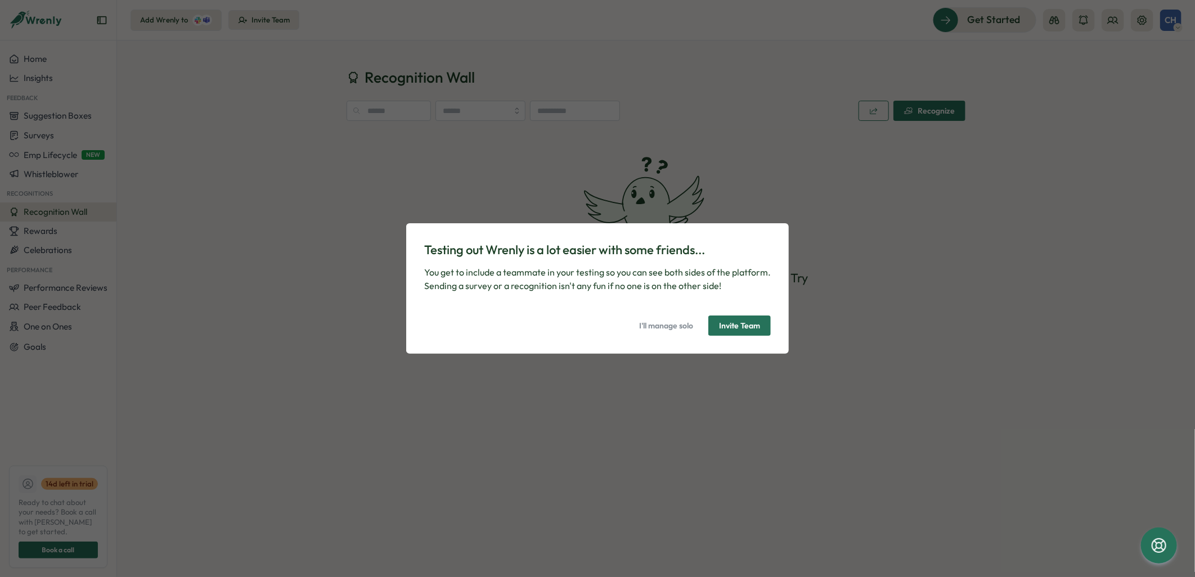
click at [669, 328] on span "I'll manage solo" at bounding box center [666, 325] width 54 height 19
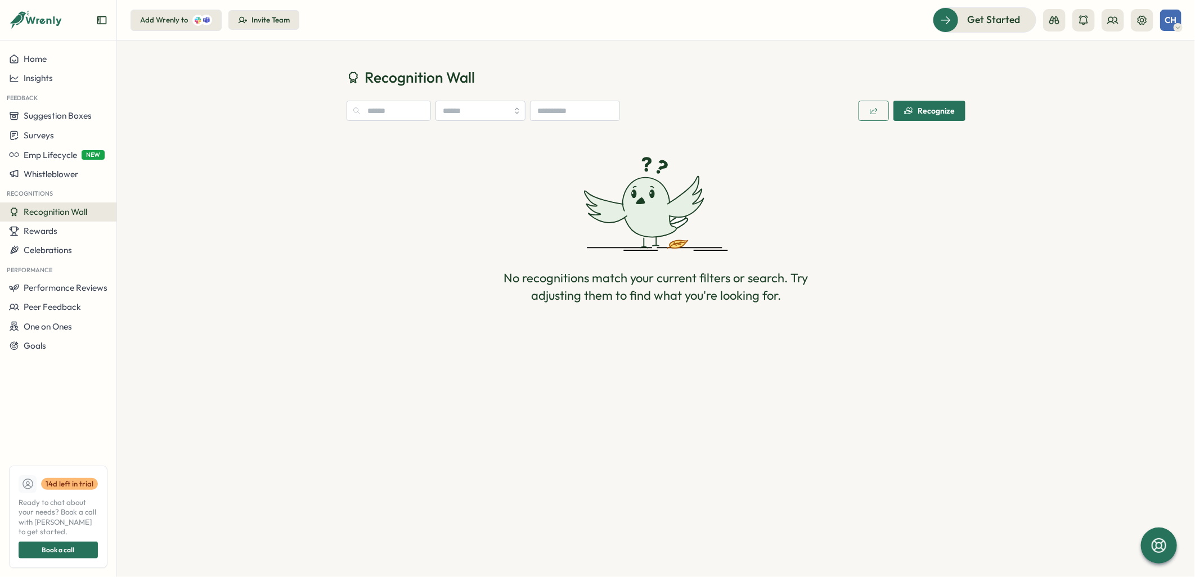
click at [923, 111] on div "Recognize" at bounding box center [929, 110] width 51 height 9
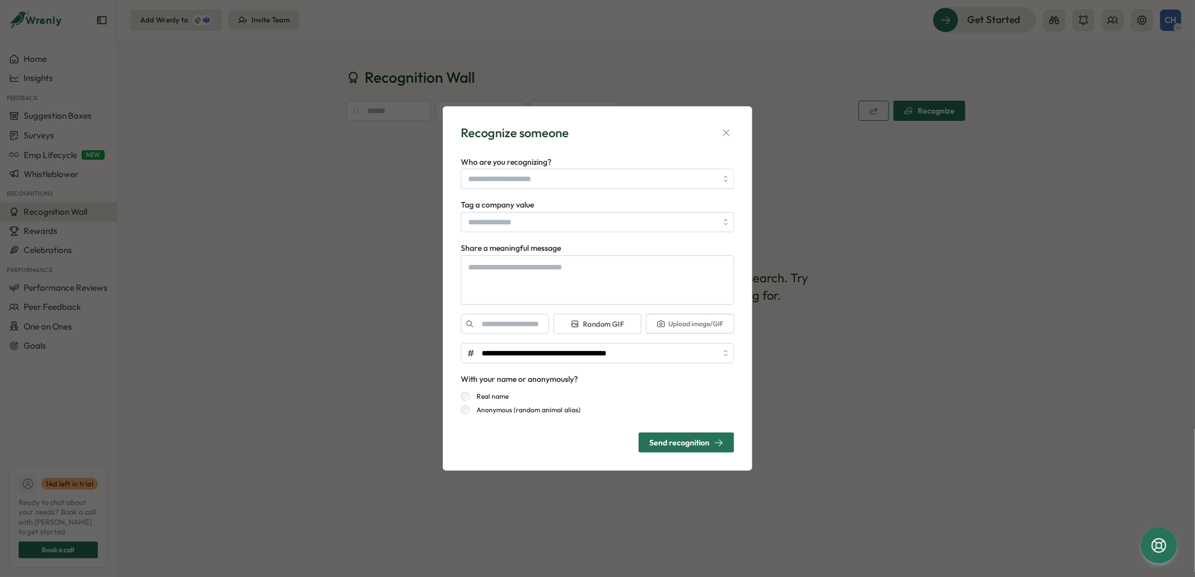
type textarea "*"
click at [722, 133] on icon "button" at bounding box center [726, 132] width 11 height 11
